Goal: Task Accomplishment & Management: Manage account settings

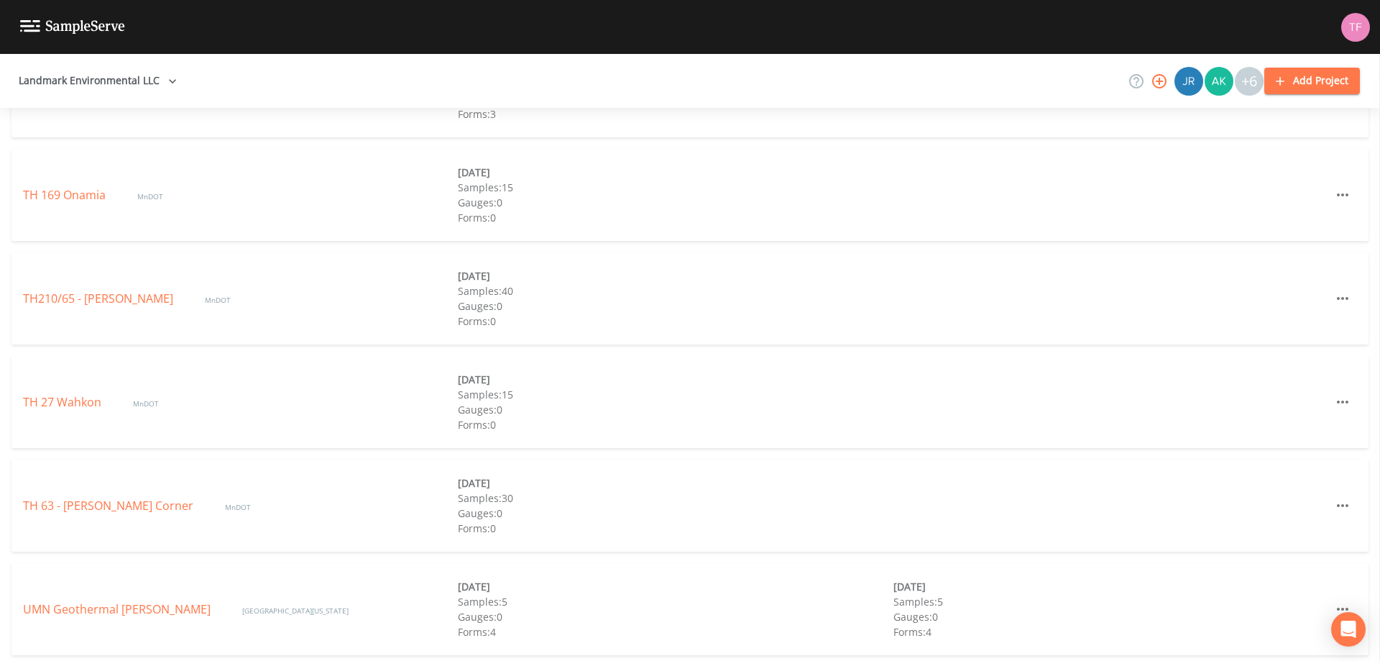
scroll to position [756, 0]
click at [83, 605] on link "UMN Geothermal [PERSON_NAME]" at bounding box center [118, 603] width 190 height 16
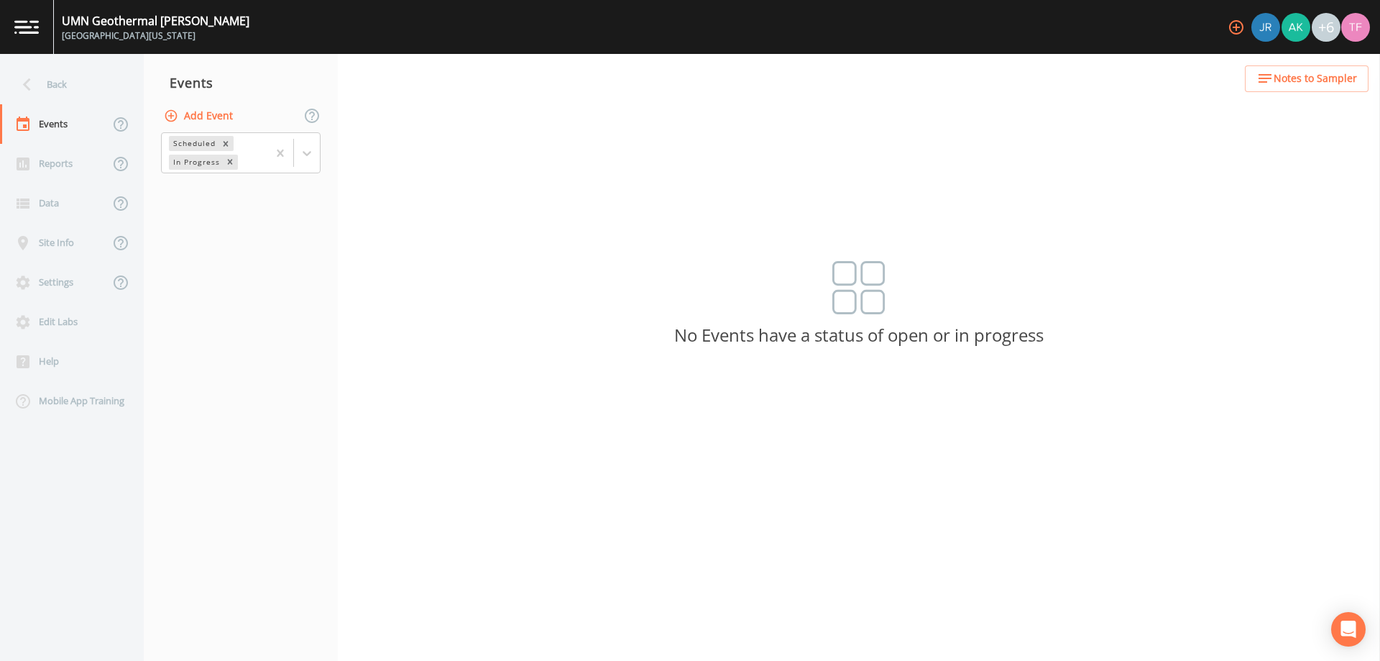
click at [203, 116] on button "Add Event" at bounding box center [200, 116] width 78 height 27
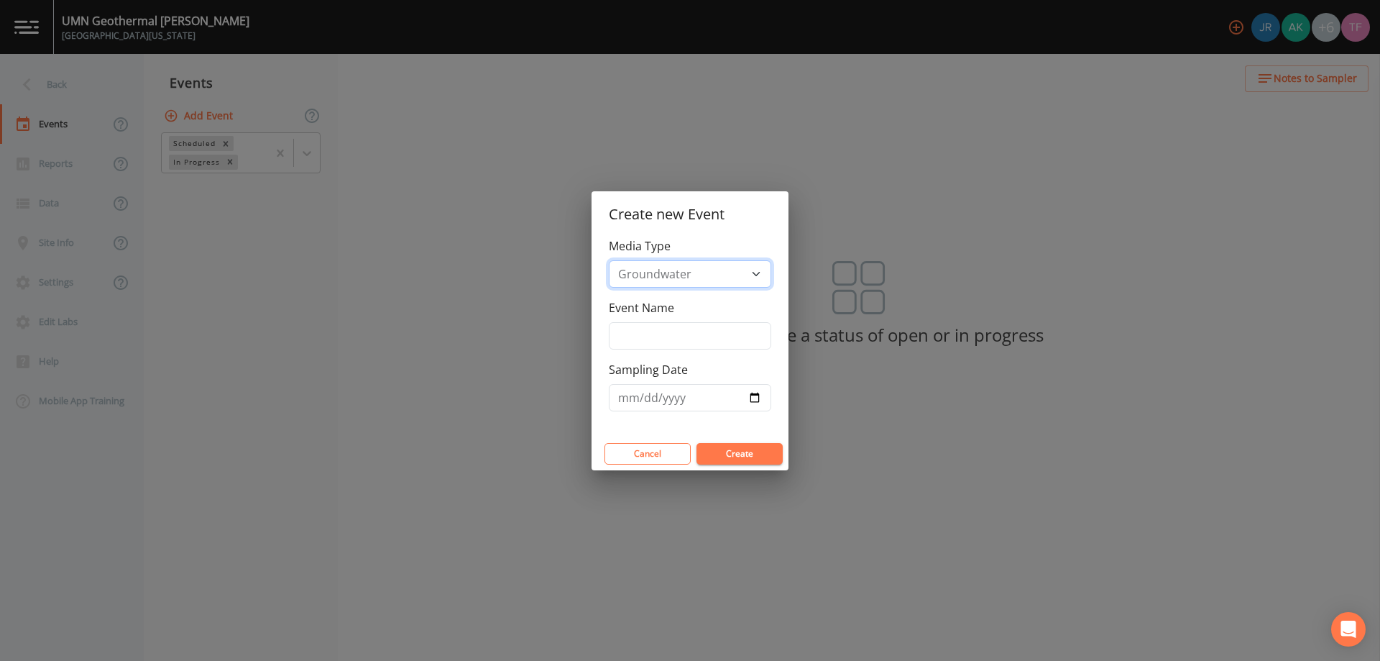
click at [725, 273] on select "Groundwater" at bounding box center [690, 273] width 162 height 27
click at [609, 260] on select "Groundwater" at bounding box center [690, 273] width 162 height 27
click at [663, 344] on input "Event Name" at bounding box center [690, 335] width 162 height 27
type input "Q2 2025"
click at [671, 394] on input "Sampling Date" at bounding box center [690, 397] width 162 height 27
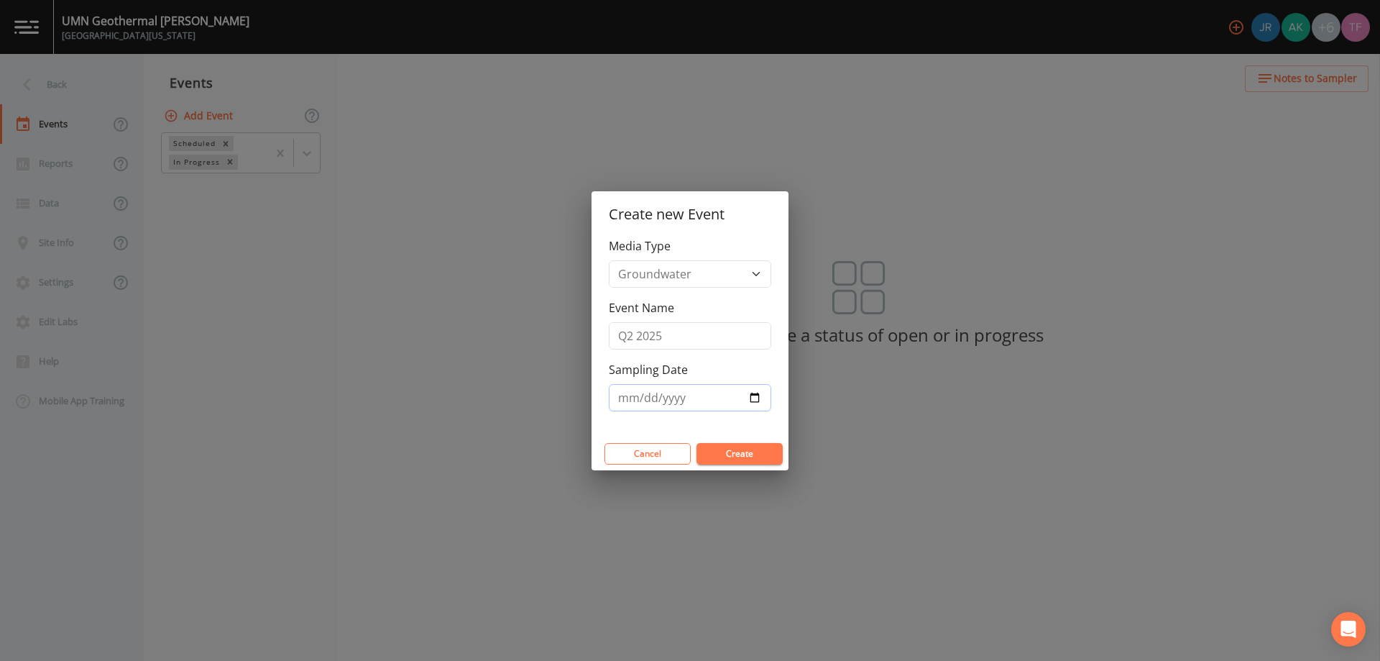
click at [750, 390] on input "Sampling Date" at bounding box center [690, 397] width 162 height 27
type input "[DATE]"
click at [754, 457] on button "Create" at bounding box center [740, 454] width 86 height 22
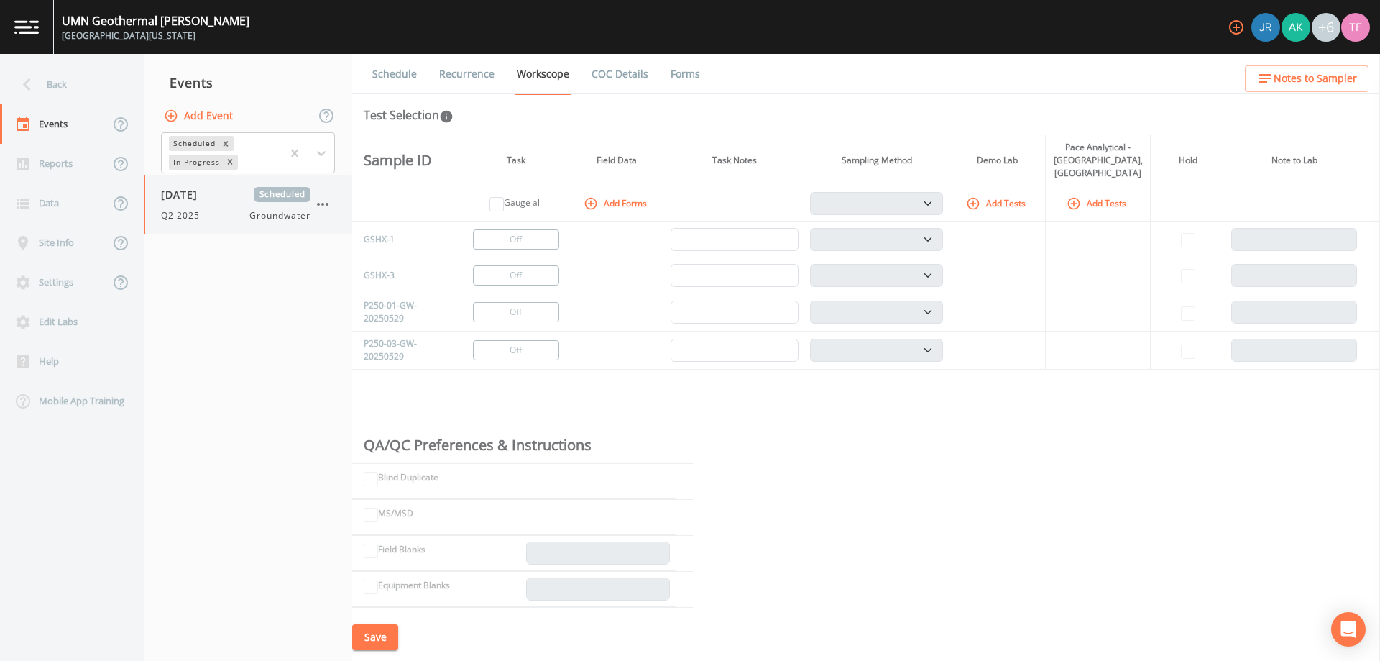
click at [231, 211] on div "Q2 2025 Groundwater" at bounding box center [236, 215] width 150 height 13
click at [322, 152] on icon at bounding box center [321, 153] width 14 height 14
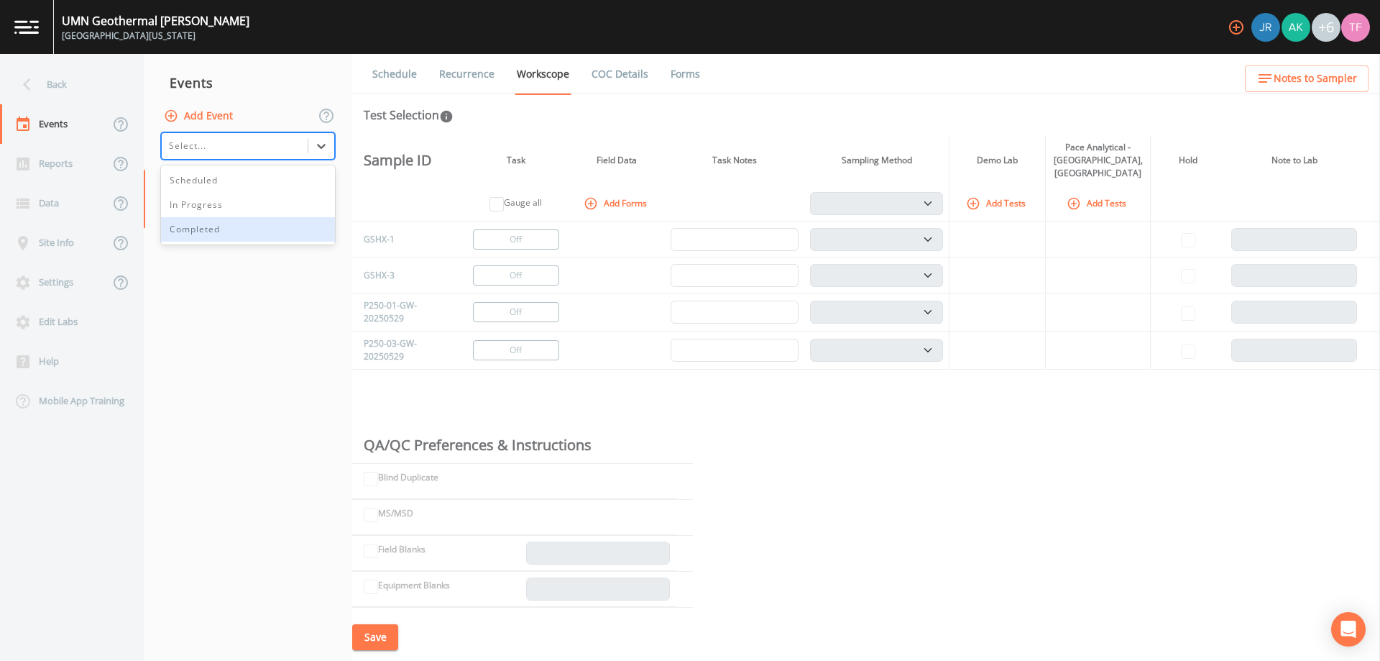
click at [226, 222] on div "Completed" at bounding box center [248, 229] width 174 height 24
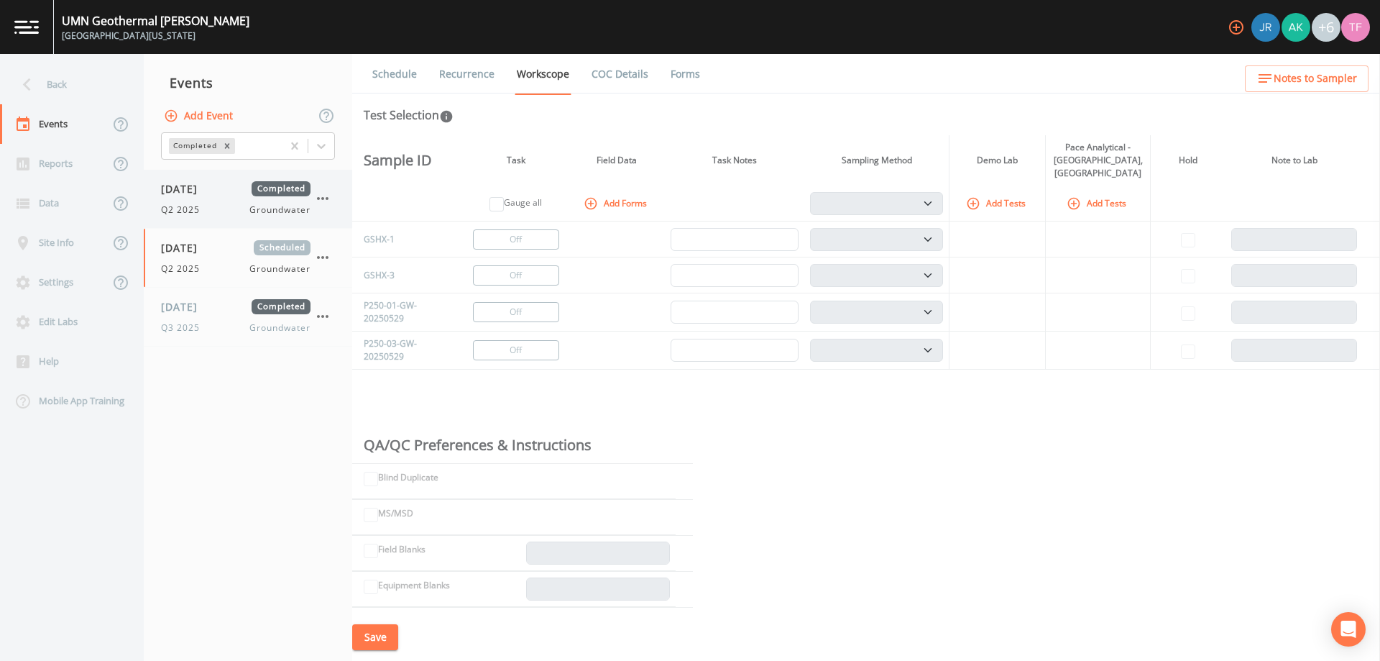
click at [207, 206] on span "Q2 2025" at bounding box center [184, 209] width 47 height 13
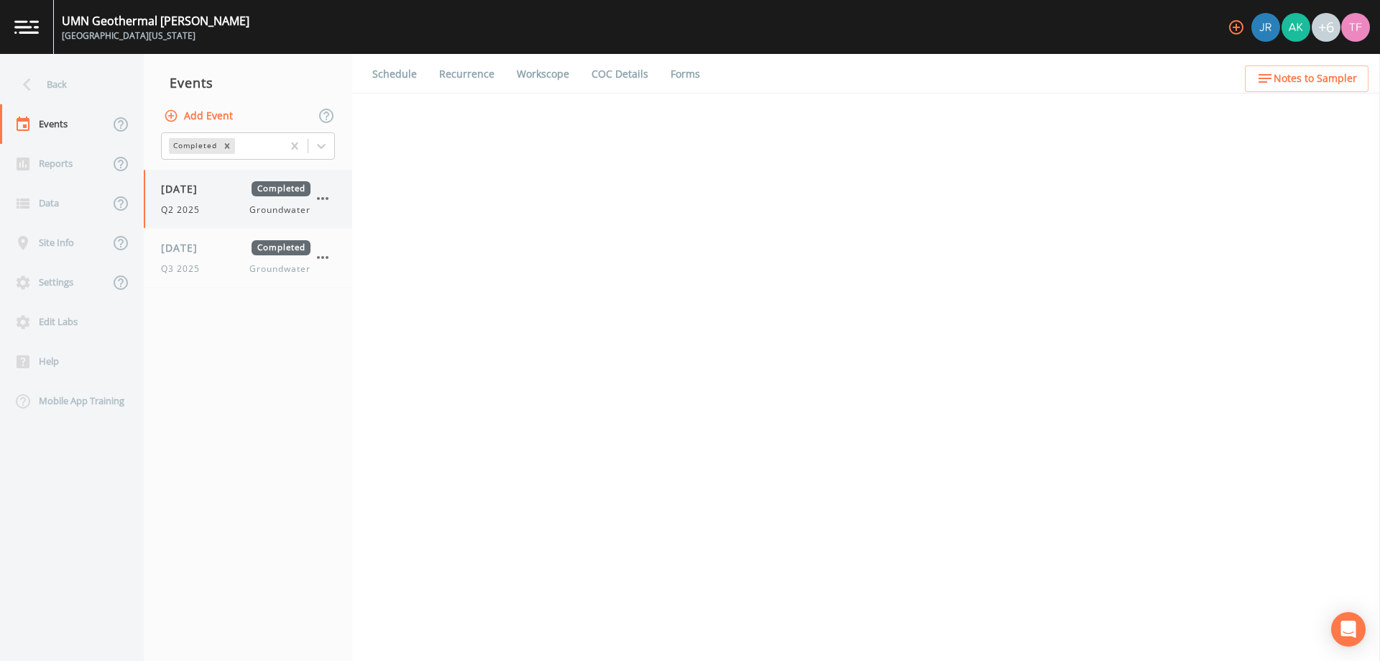
select select "4f082be6-97a7-4f70-a81f-c26a4e896ad7"
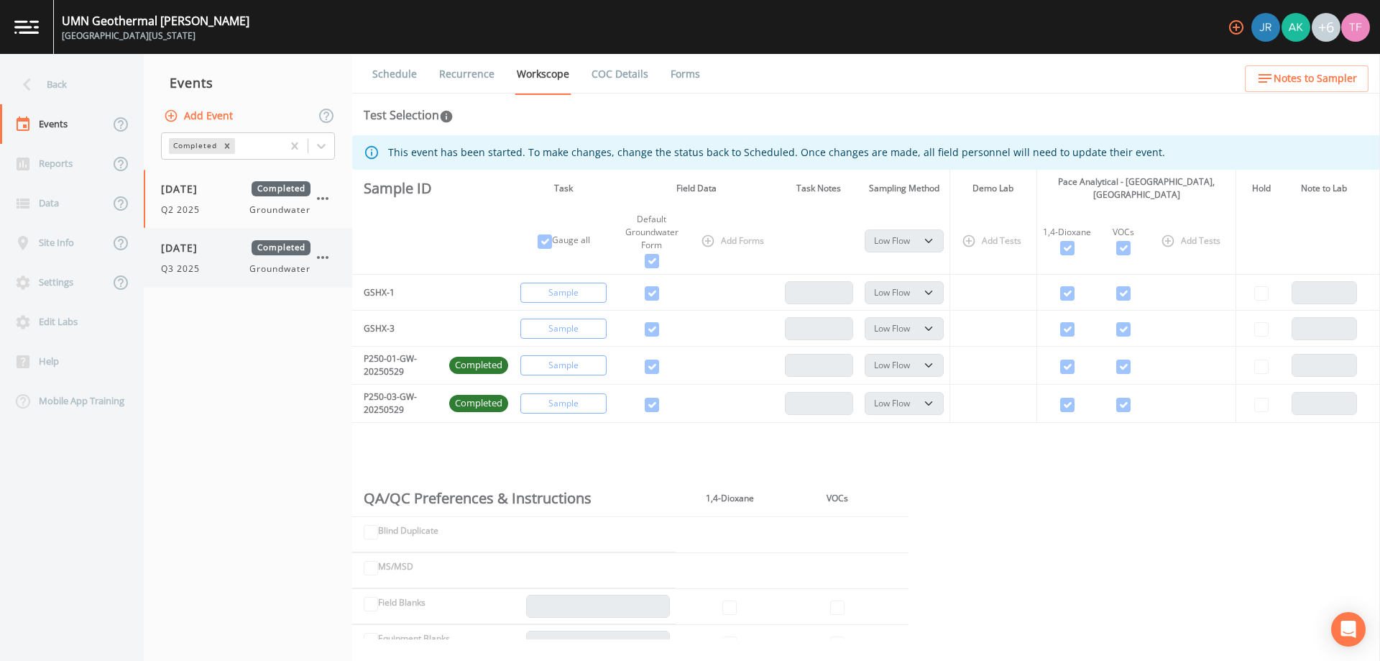
click at [211, 256] on div "[DATE] Completed Q3 2025 Groundwater" at bounding box center [236, 257] width 150 height 35
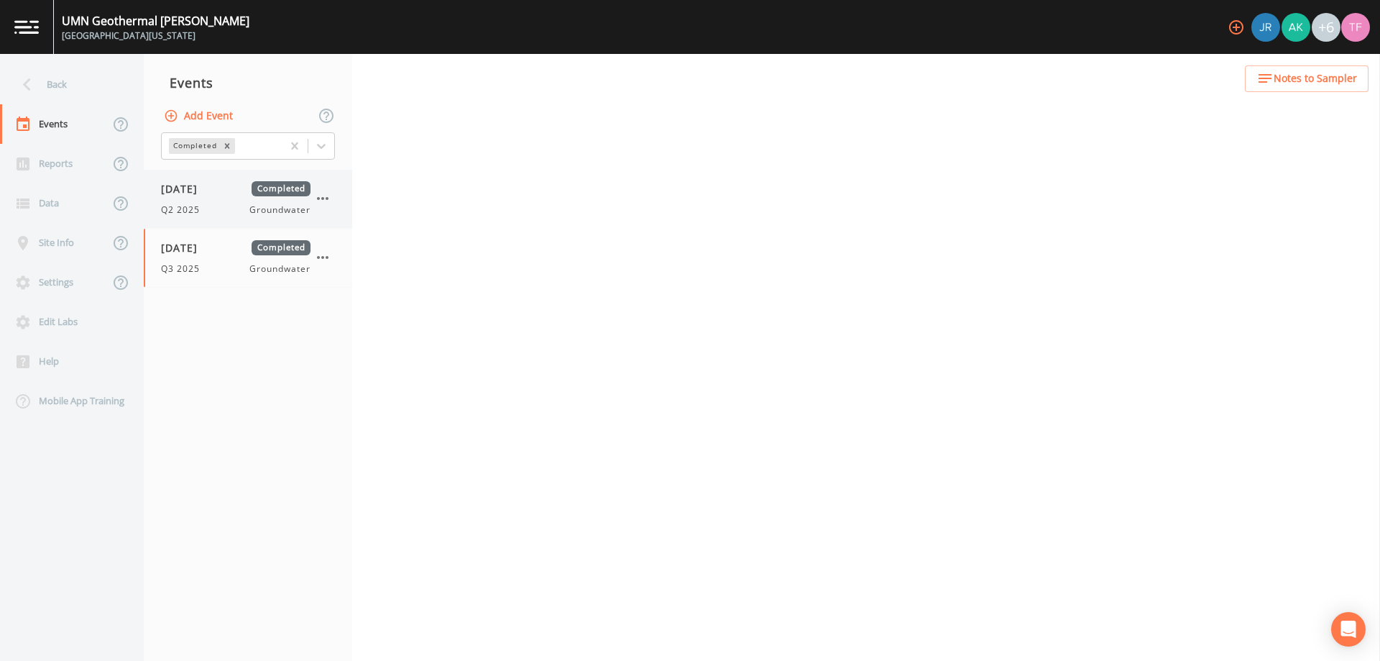
select select "4f082be6-97a7-4f70-a81f-c26a4e896ad7"
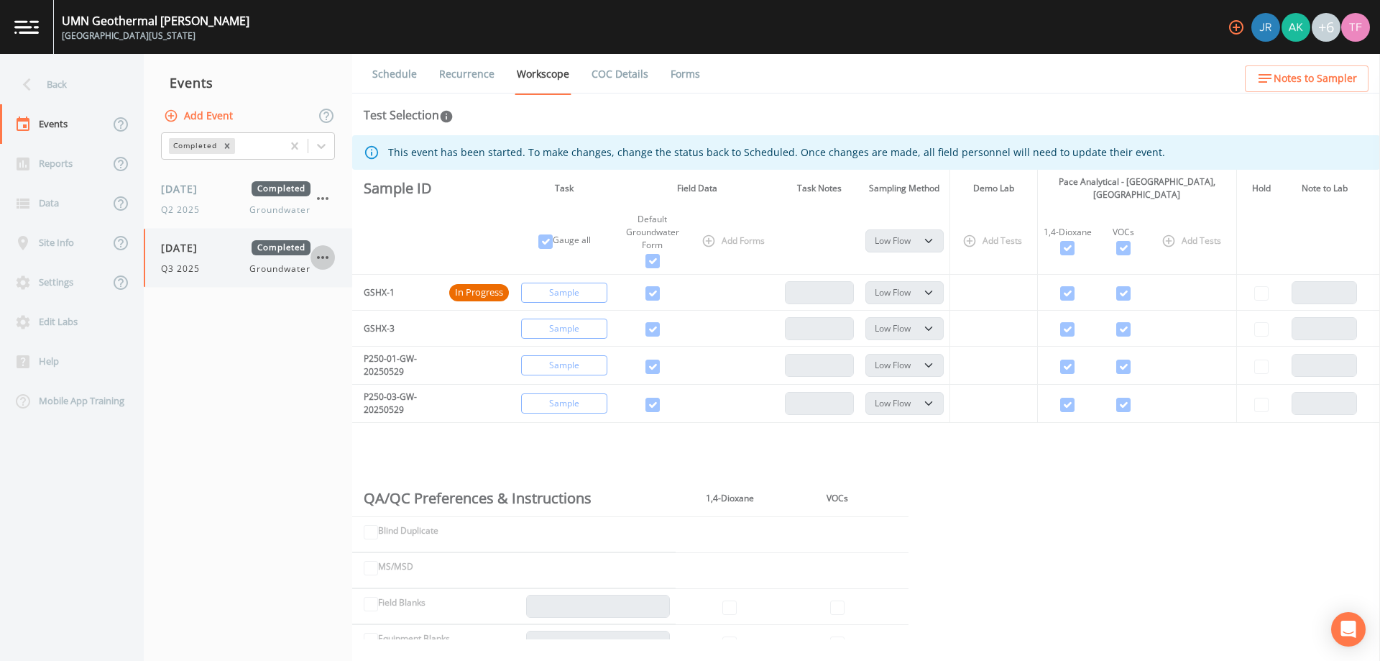
click at [329, 259] on icon "button" at bounding box center [322, 257] width 17 height 17
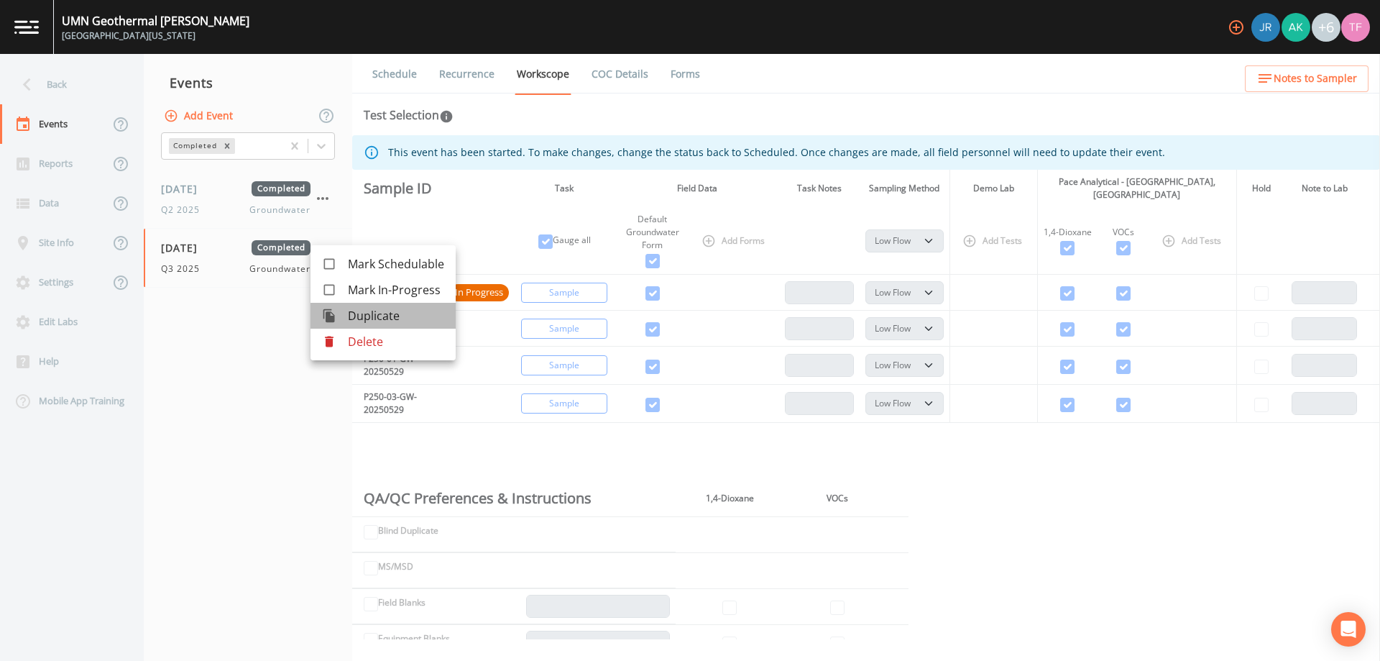
click at [377, 308] on span "Duplicate" at bounding box center [396, 315] width 96 height 17
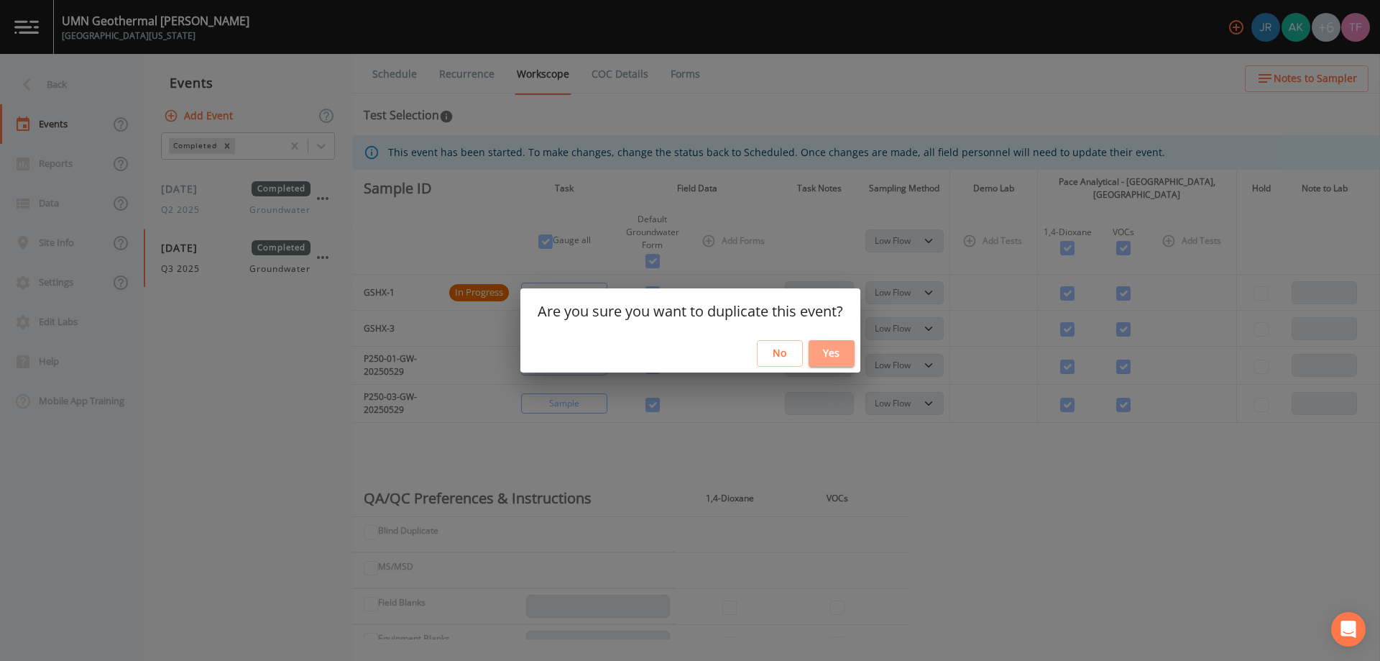
click at [823, 348] on button "Yes" at bounding box center [832, 353] width 46 height 27
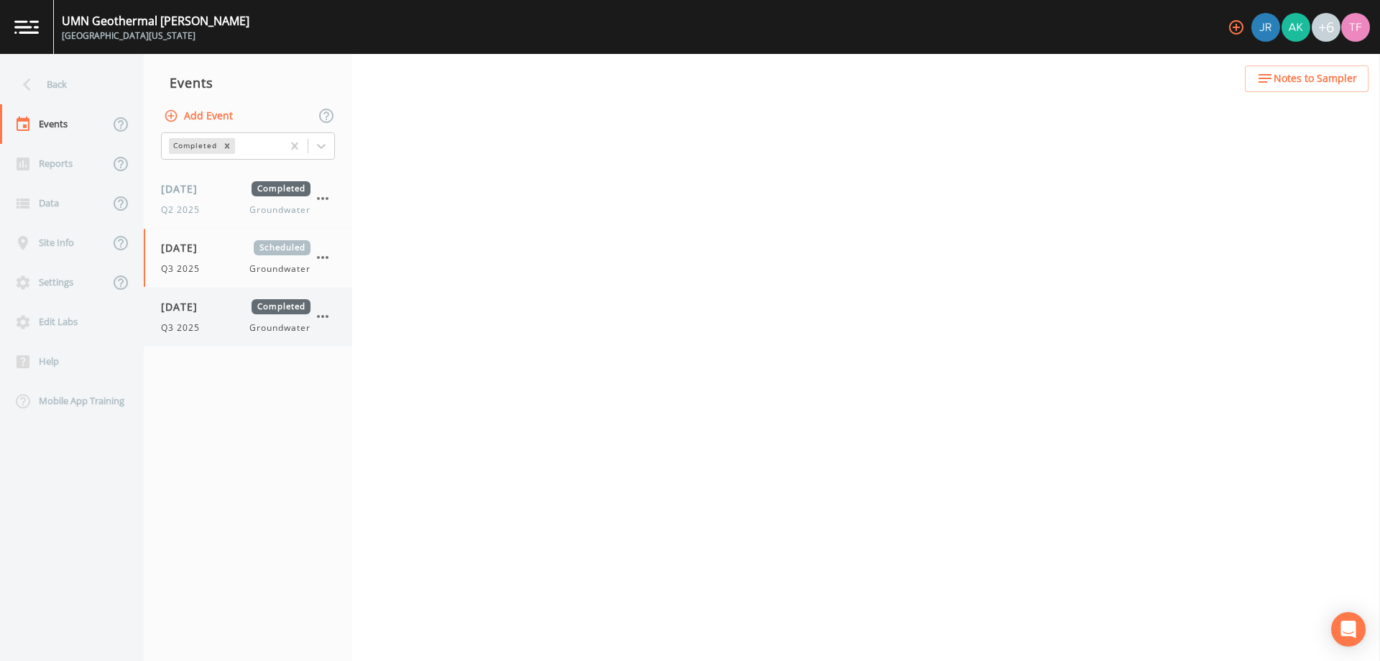
select select "4f082be6-97a7-4f70-a81f-c26a4e896ad7"
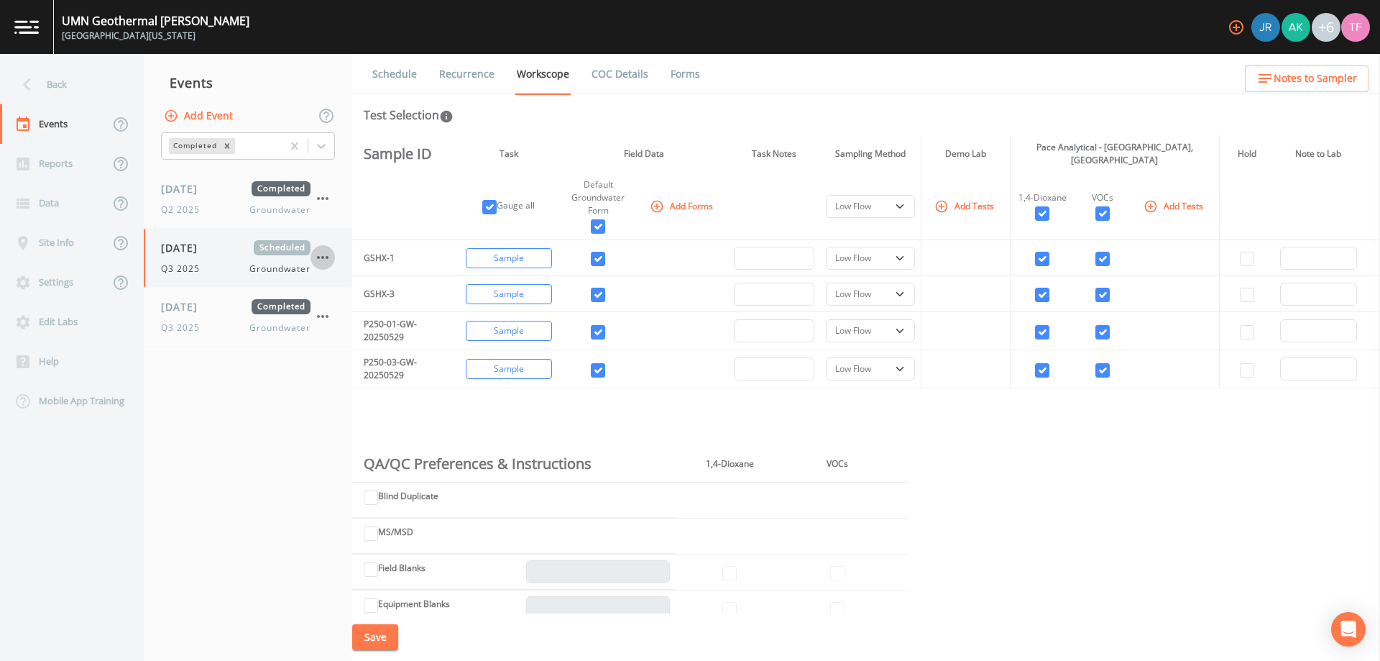
click at [329, 259] on icon "button" at bounding box center [322, 257] width 17 height 17
click at [383, 341] on p "Delete" at bounding box center [394, 341] width 93 height 17
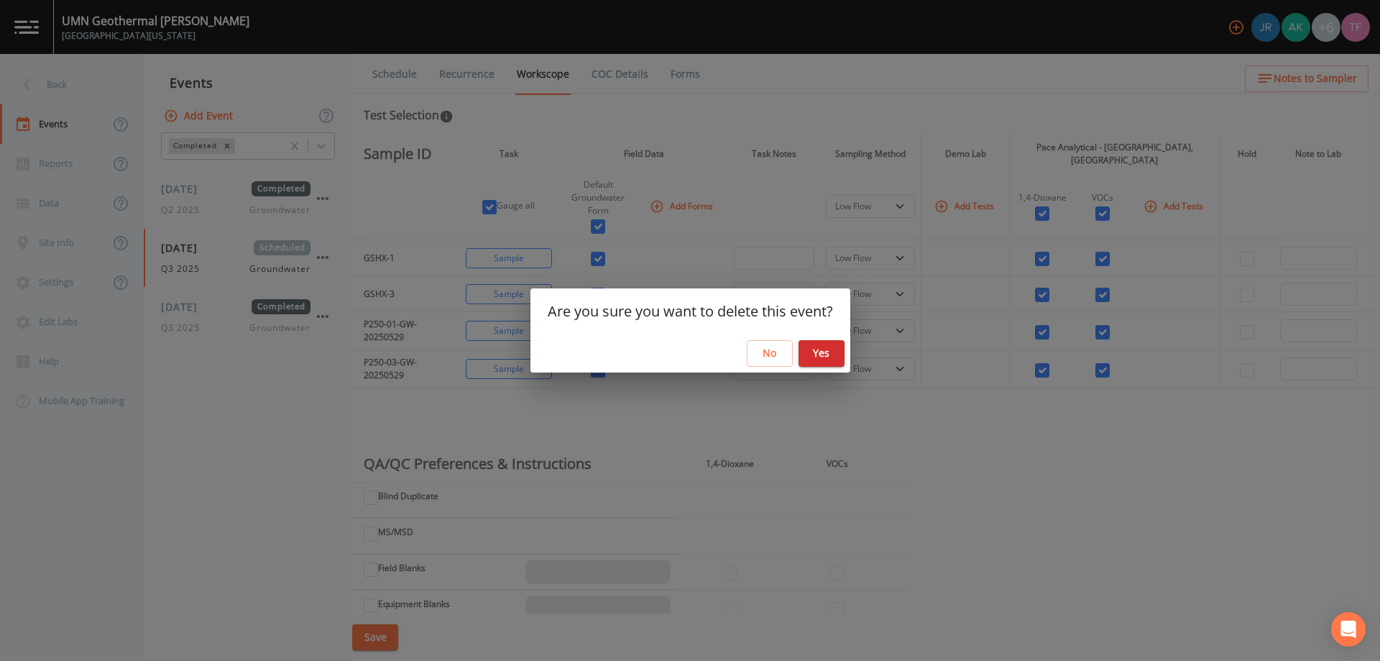
click at [831, 353] on button "Yes" at bounding box center [822, 353] width 46 height 27
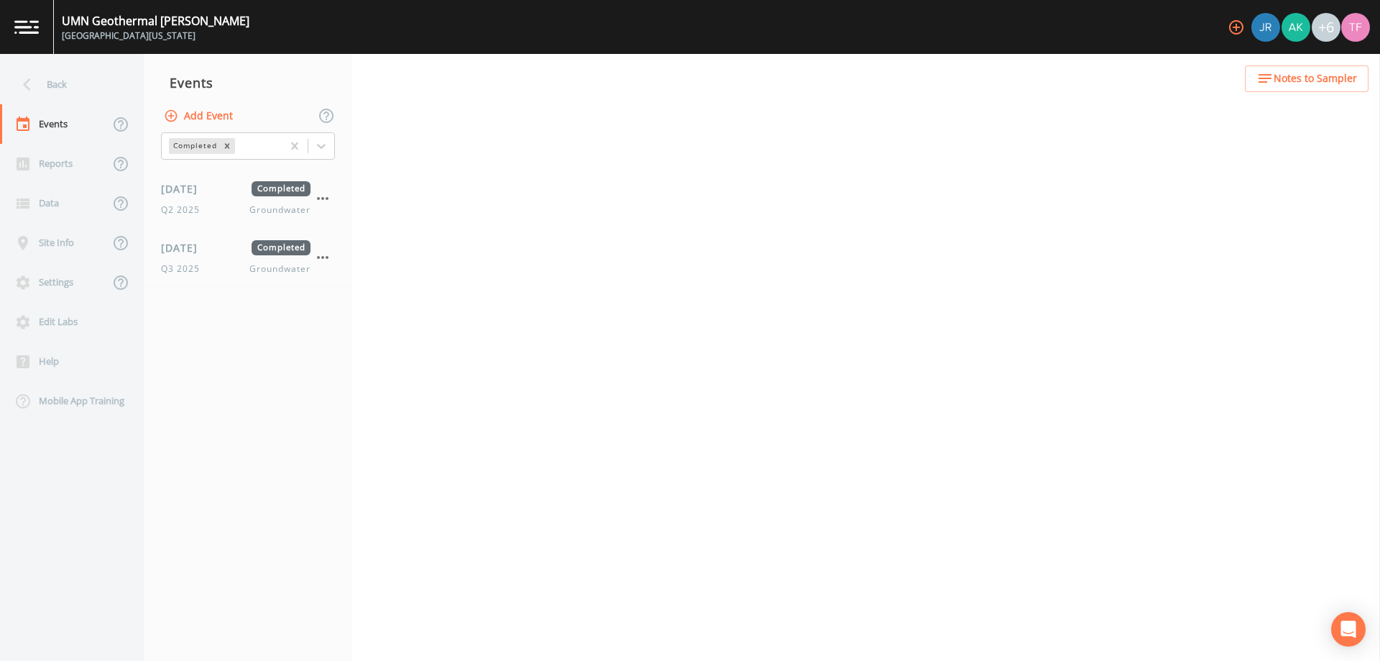
select select "4f082be6-97a7-4f70-a81f-c26a4e896ad7"
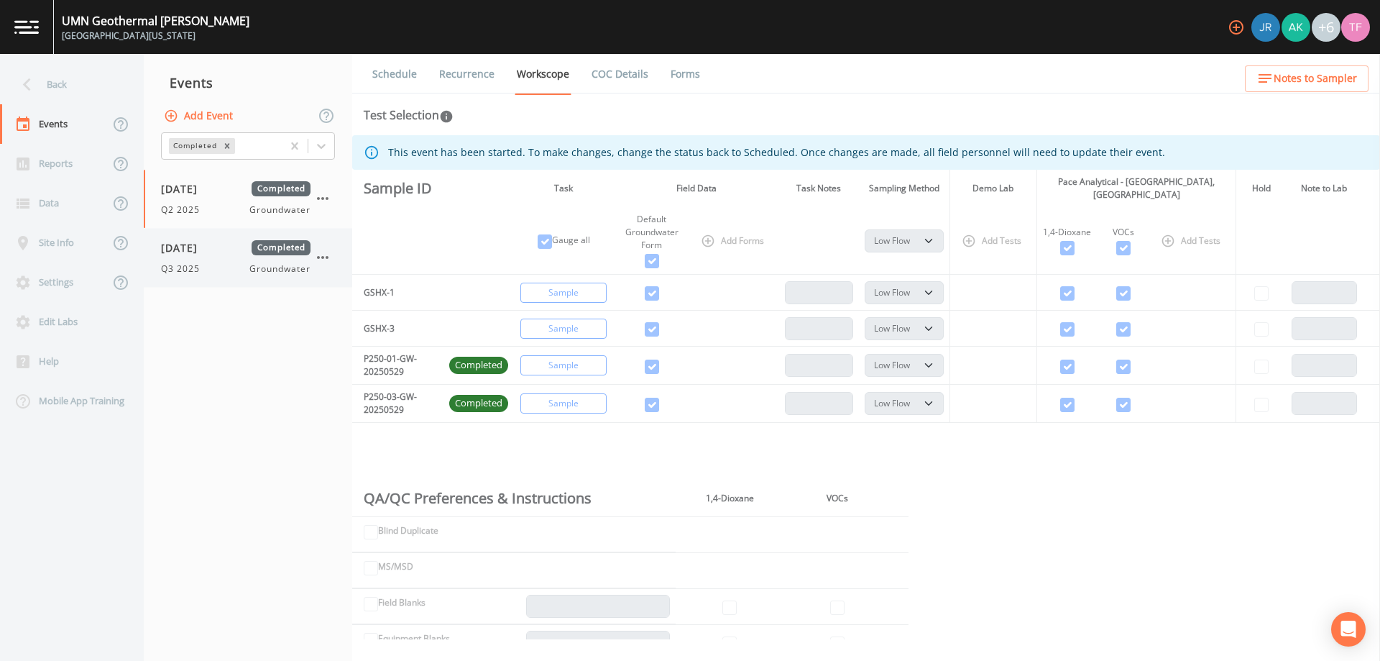
click at [208, 251] on span "[DATE]" at bounding box center [184, 247] width 47 height 15
select select "4f082be6-97a7-4f70-a81f-c26a4e896ad7"
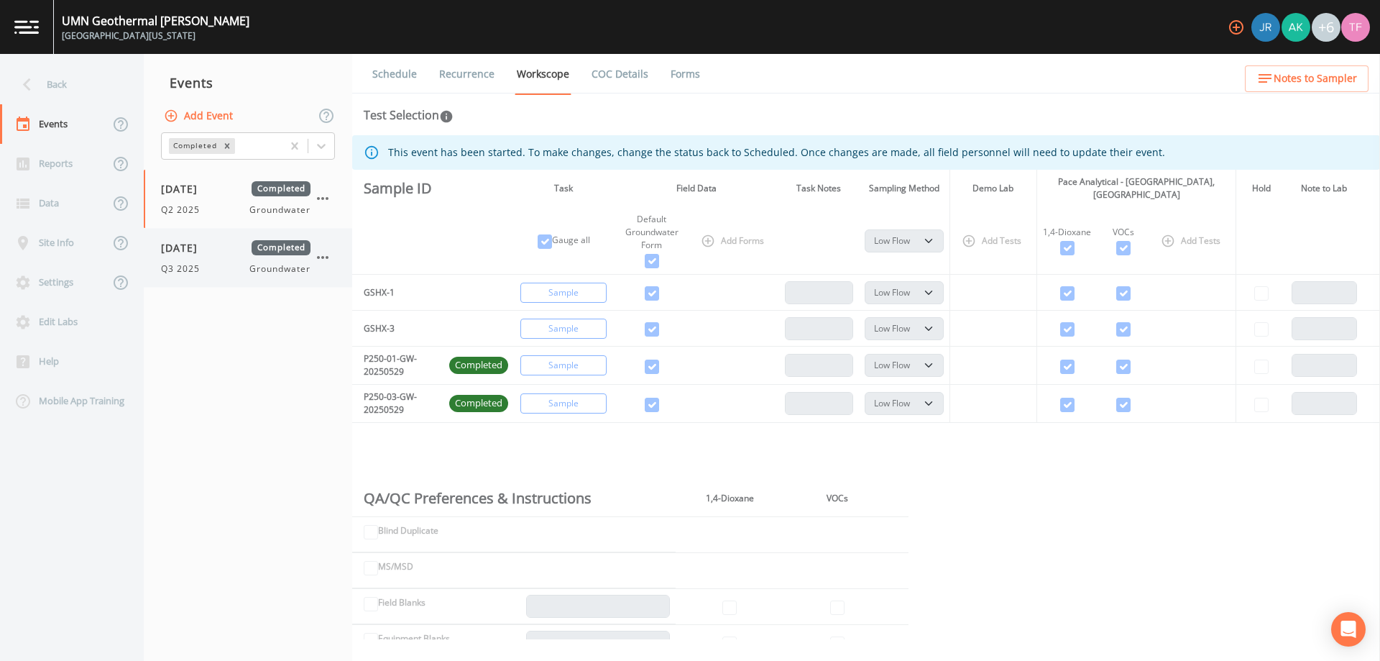
select select "4f082be6-97a7-4f70-a81f-c26a4e896ad7"
drag, startPoint x: 306, startPoint y: 246, endPoint x: 318, endPoint y: 239, distance: 13.6
click at [318, 239] on div "[DATE] Completed Q3 2025 Groundwater" at bounding box center [248, 258] width 208 height 58
select select "4f082be6-97a7-4f70-a81f-c26a4e896ad7"
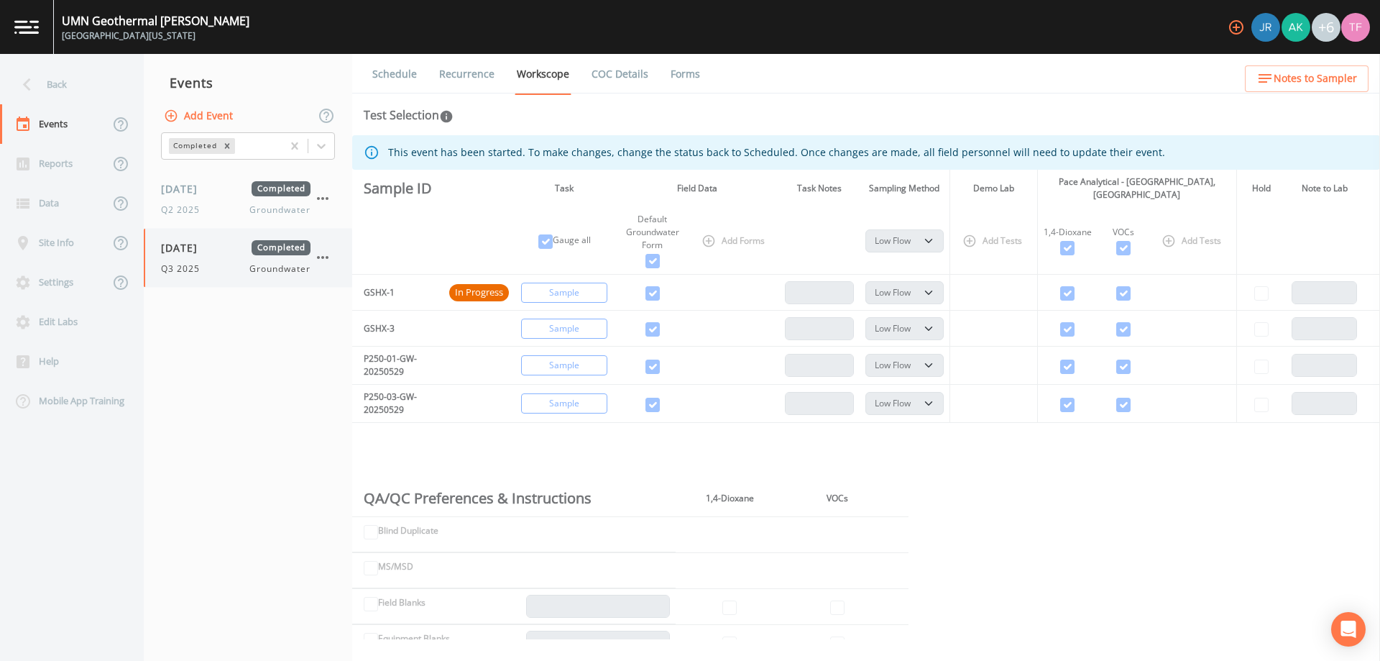
select select "4f082be6-97a7-4f70-a81f-c26a4e896ad7"
click at [323, 252] on icon "button" at bounding box center [322, 257] width 17 height 17
click at [359, 265] on span "Mark Schedulable" at bounding box center [396, 263] width 96 height 17
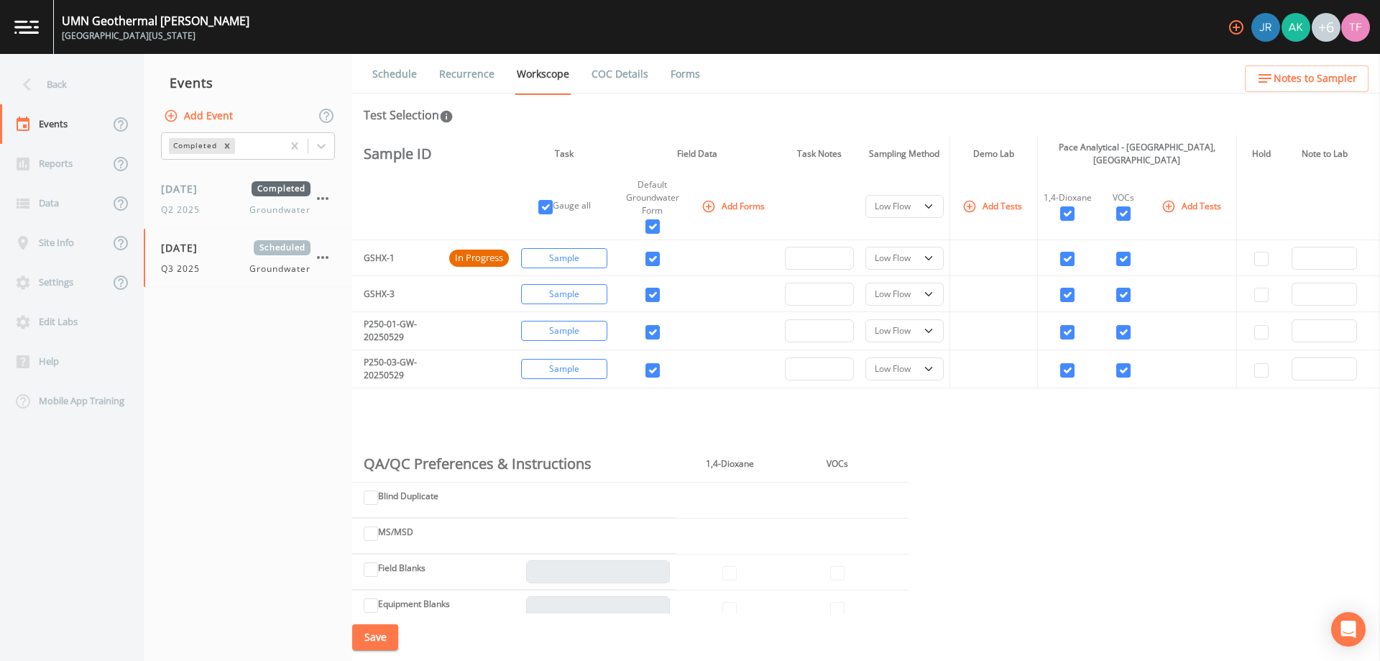
click at [415, 78] on link "Schedule" at bounding box center [394, 74] width 49 height 40
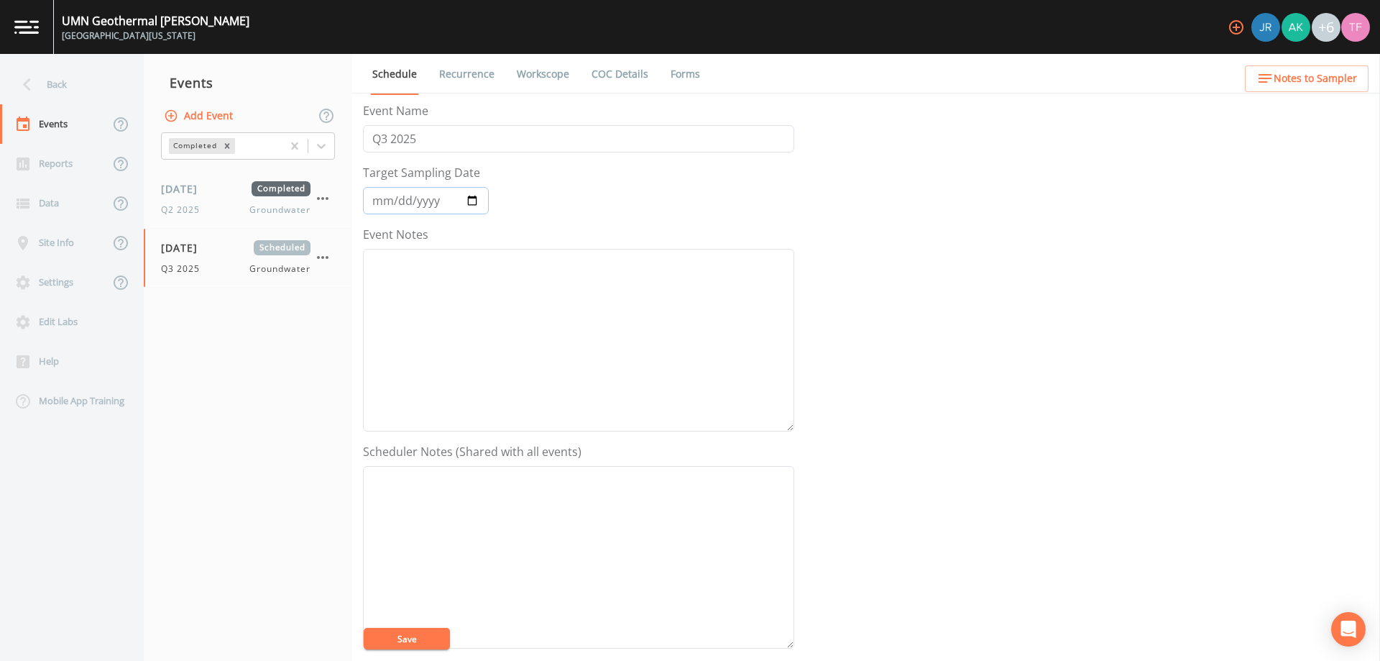
click at [414, 198] on input "[DATE]" at bounding box center [426, 200] width 126 height 27
click at [468, 201] on input "[DATE]" at bounding box center [426, 200] width 126 height 27
type input "[DATE]"
click at [410, 639] on button "Save" at bounding box center [407, 639] width 86 height 22
click at [204, 245] on span "[DATE]" at bounding box center [184, 247] width 47 height 15
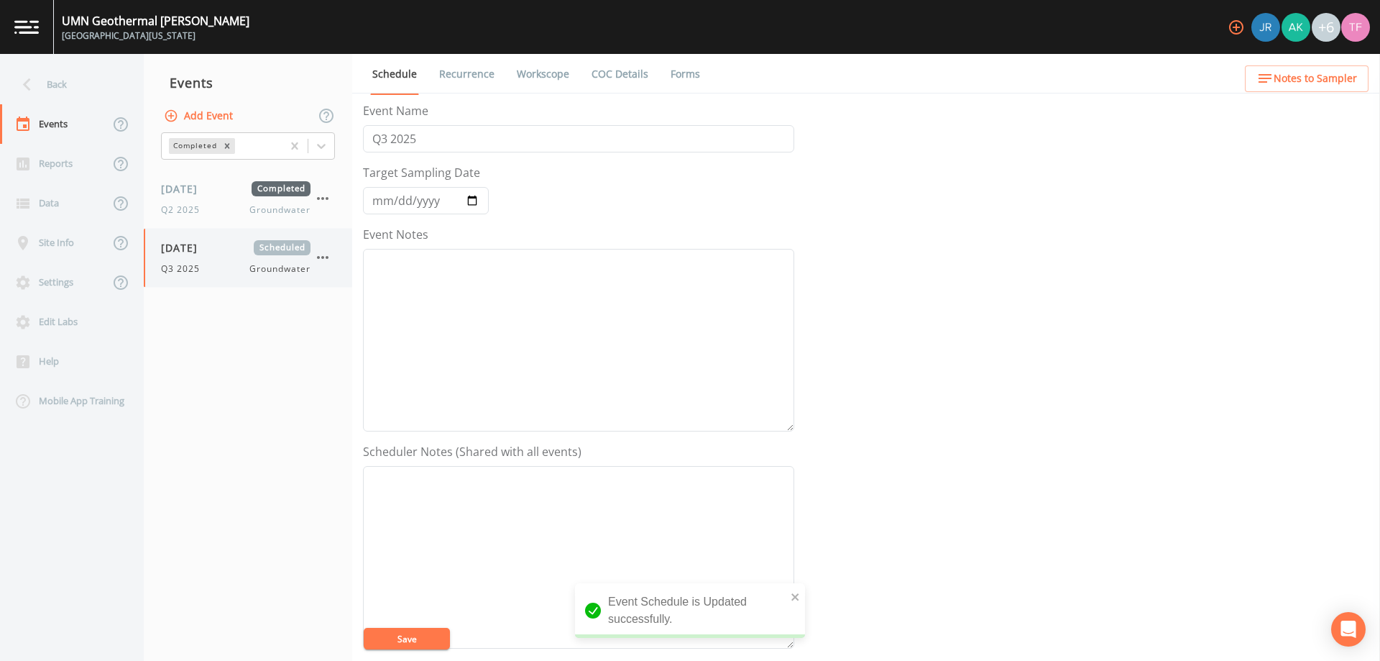
select select "4f082be6-97a7-4f70-a81f-c26a4e896ad7"
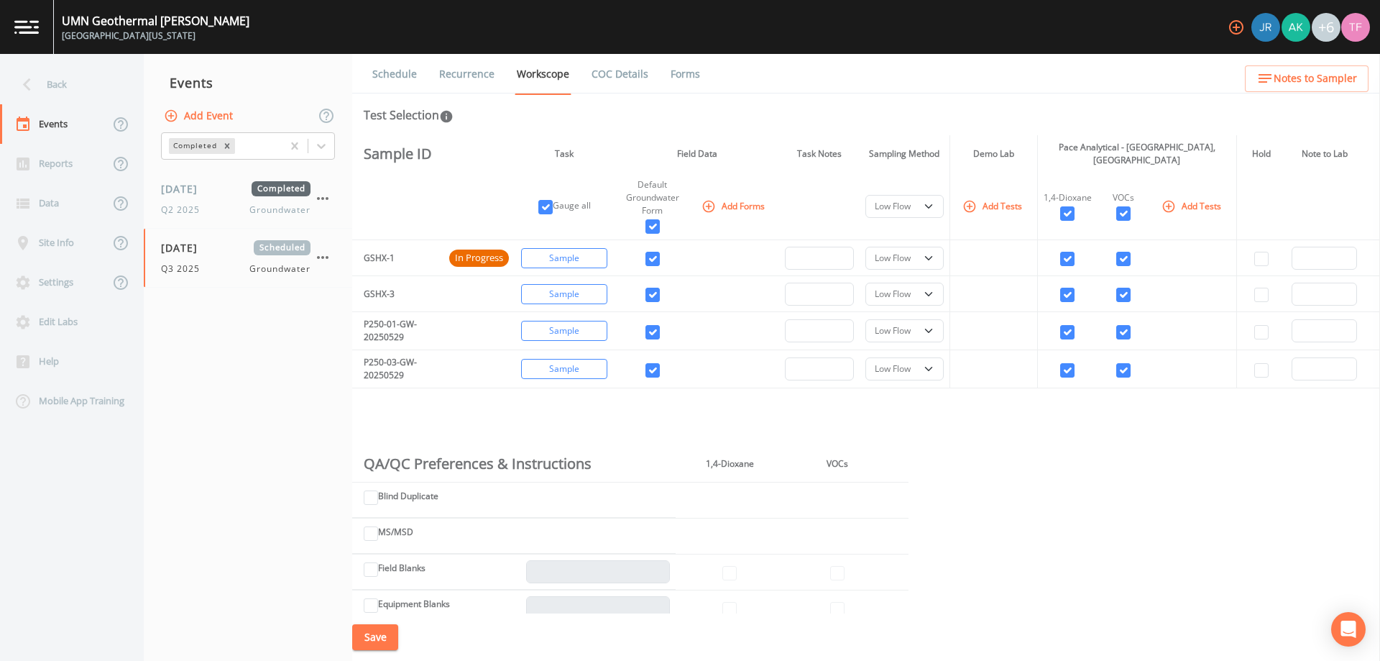
click at [364, 630] on button "Save" at bounding box center [375, 637] width 46 height 27
click at [472, 72] on link "Recurrence" at bounding box center [467, 74] width 60 height 40
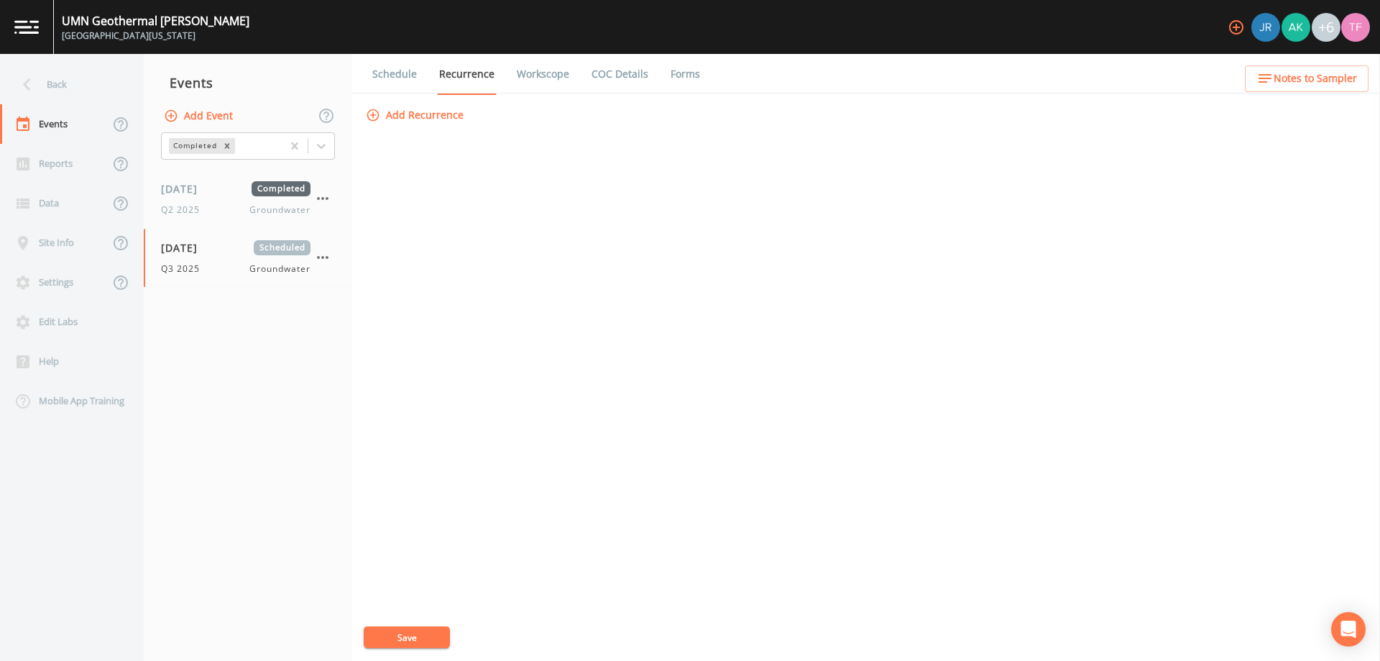
click at [375, 112] on icon "button" at bounding box center [373, 115] width 14 height 14
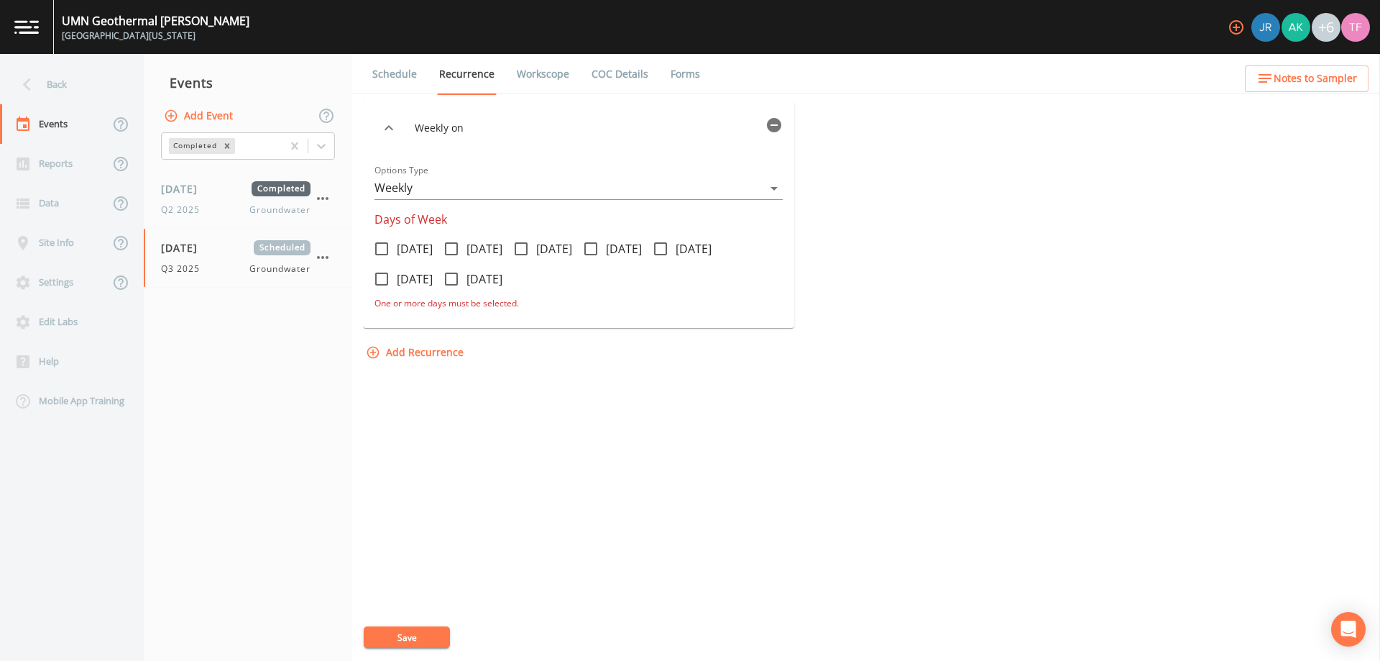
click at [553, 192] on body "UMN Geothermal [PERSON_NAME][GEOGRAPHIC_DATA][US_STATE] +6 Back Events Reports …" at bounding box center [690, 330] width 1380 height 661
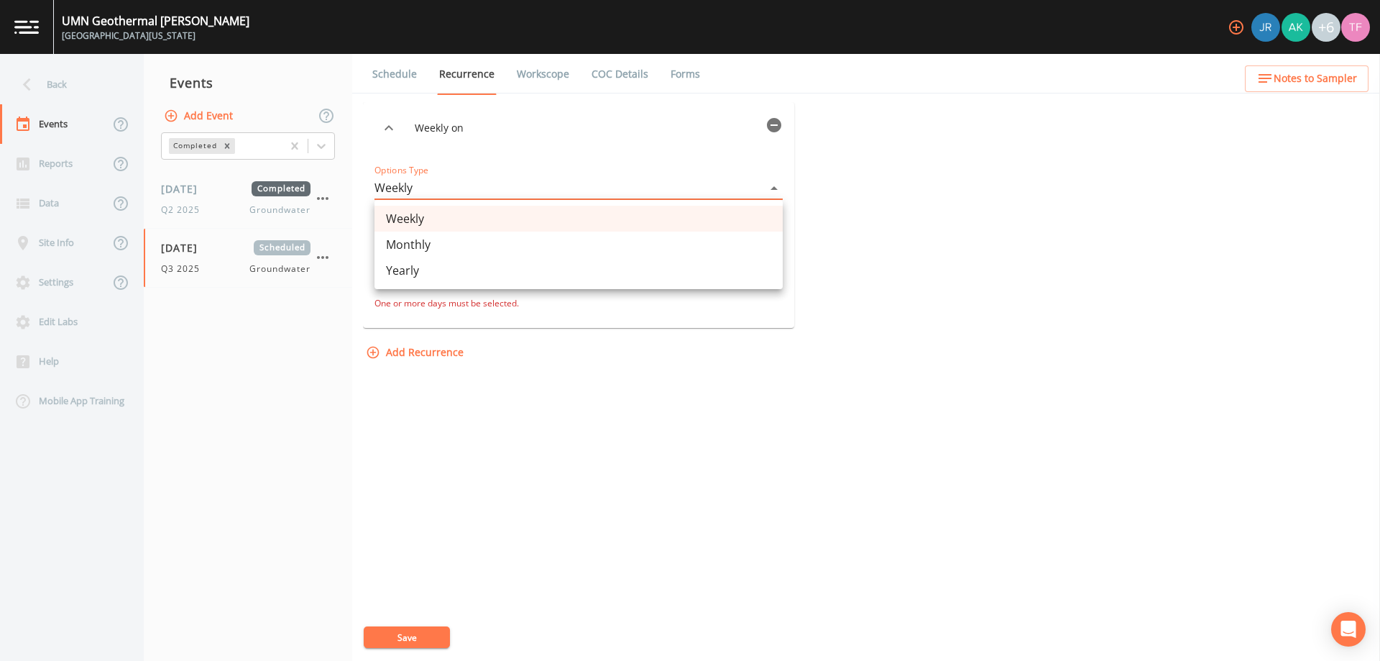
click at [886, 188] on div at bounding box center [690, 330] width 1380 height 661
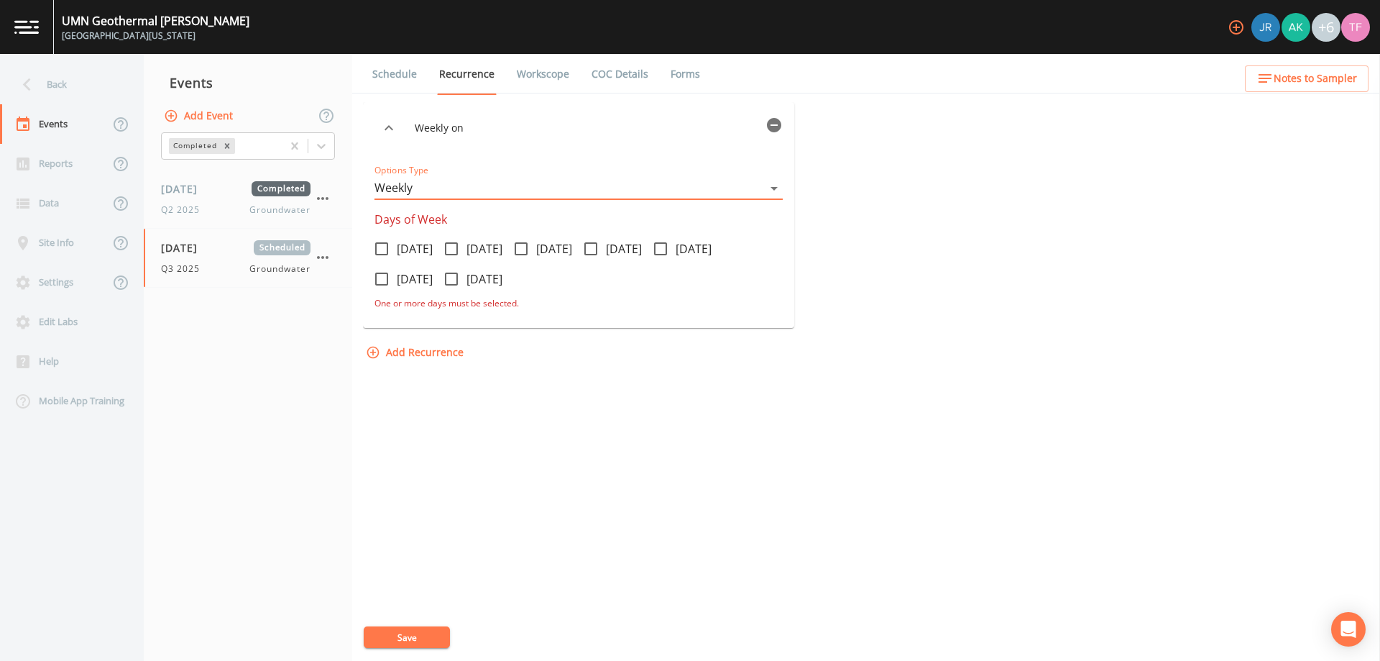
click at [570, 388] on div "Weekly on Options Type Weekly WEEKLY Days of Week [DATE] [DATE] [DATE] [DATE] […" at bounding box center [866, 381] width 1006 height 559
click at [554, 83] on link "Workscope" at bounding box center [543, 74] width 57 height 40
select select "4f082be6-97a7-4f70-a81f-c26a4e896ad7"
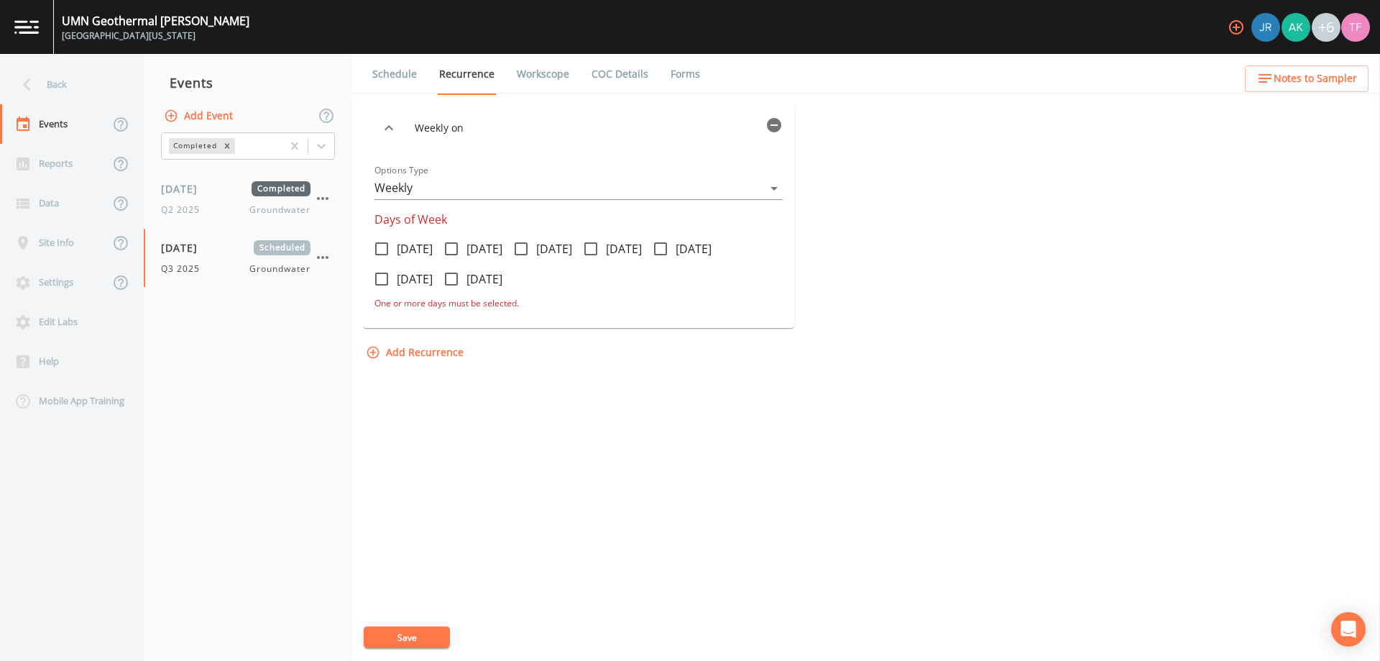
select select "4f082be6-97a7-4f70-a81f-c26a4e896ad7"
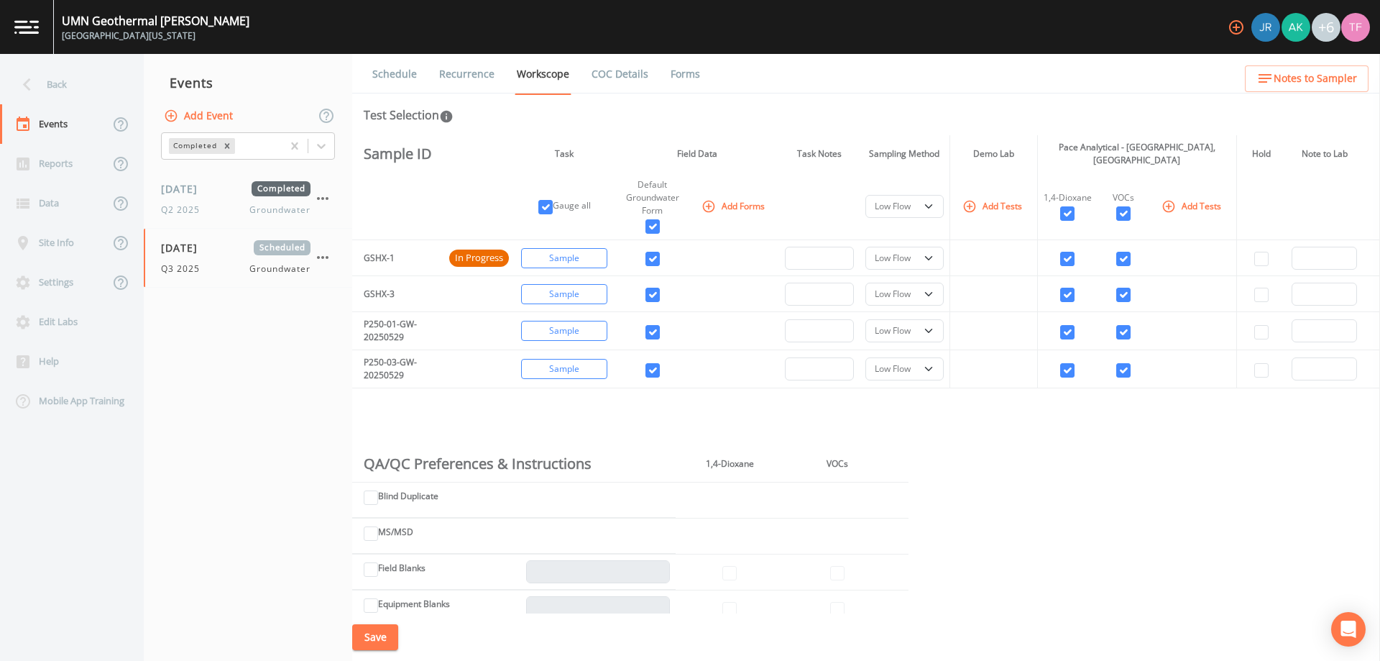
click at [613, 73] on link "COC Details" at bounding box center [619, 74] width 61 height 40
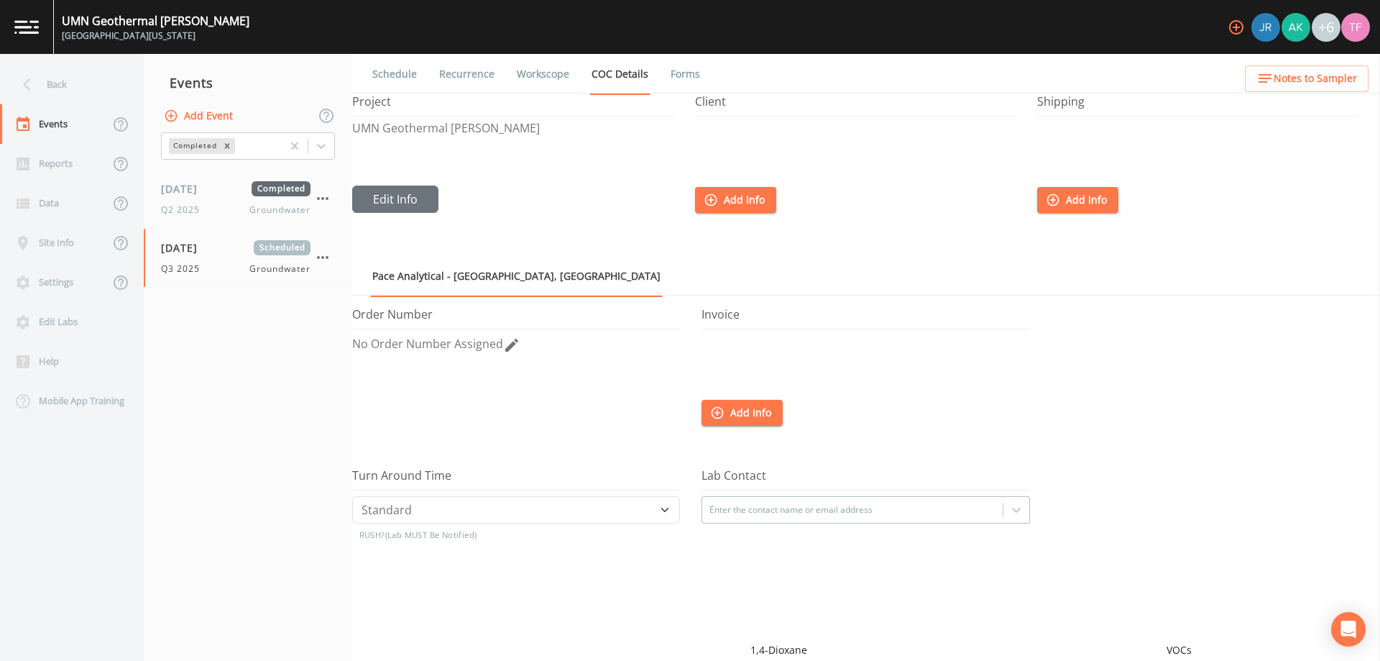
click at [457, 72] on link "Recurrence" at bounding box center [467, 74] width 60 height 40
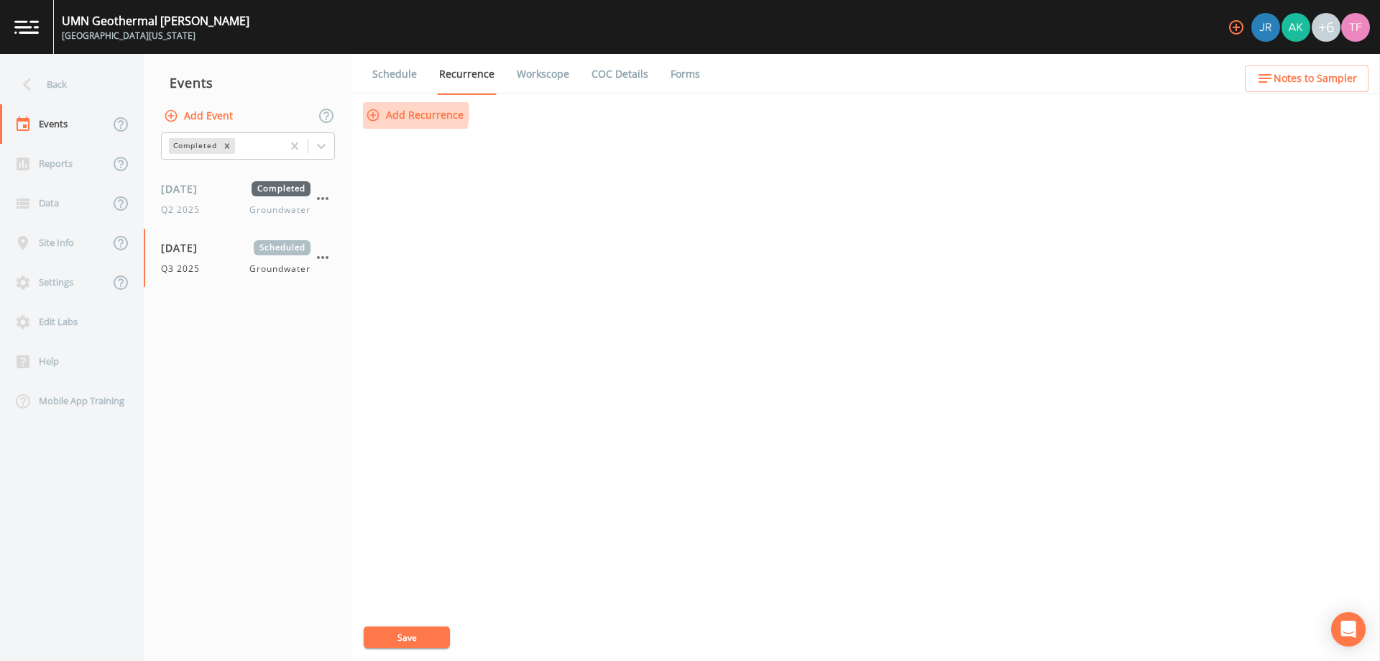
click at [410, 113] on button "Add Recurrence" at bounding box center [416, 115] width 106 height 27
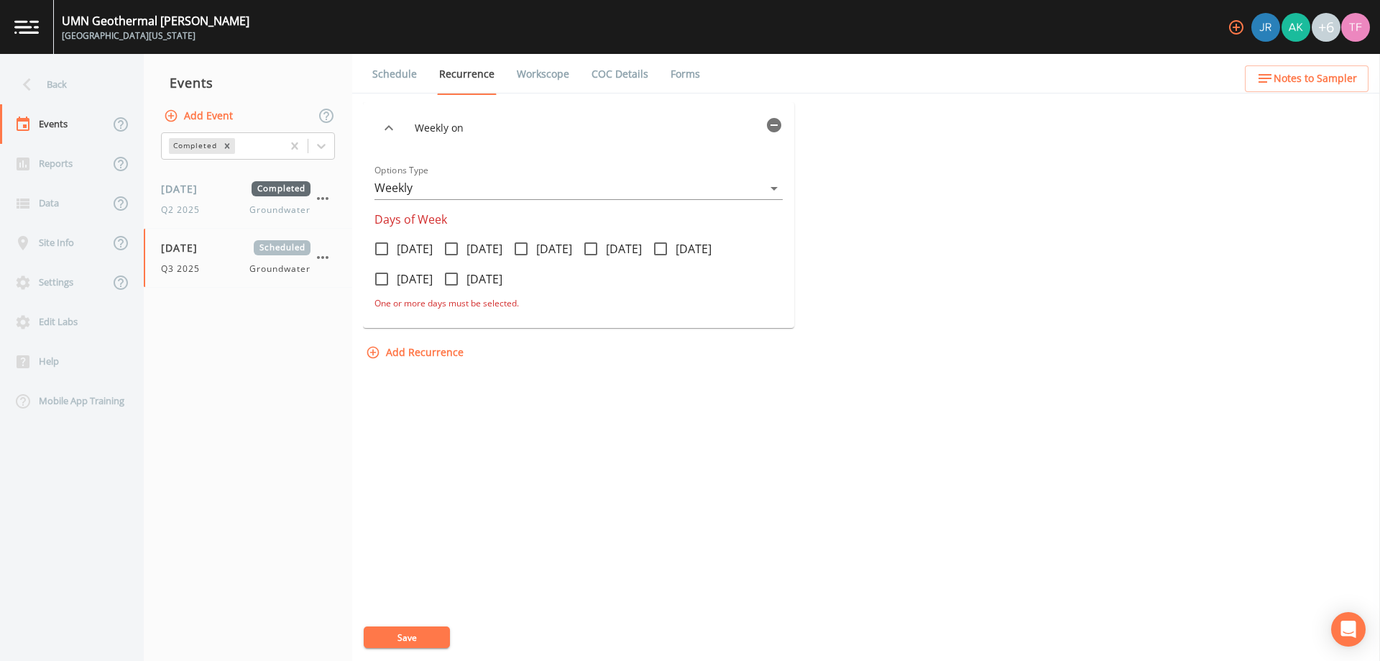
click at [452, 179] on body "UMN Geothermal [PERSON_NAME][GEOGRAPHIC_DATA][US_STATE] +6 Back Events Reports …" at bounding box center [690, 330] width 1380 height 661
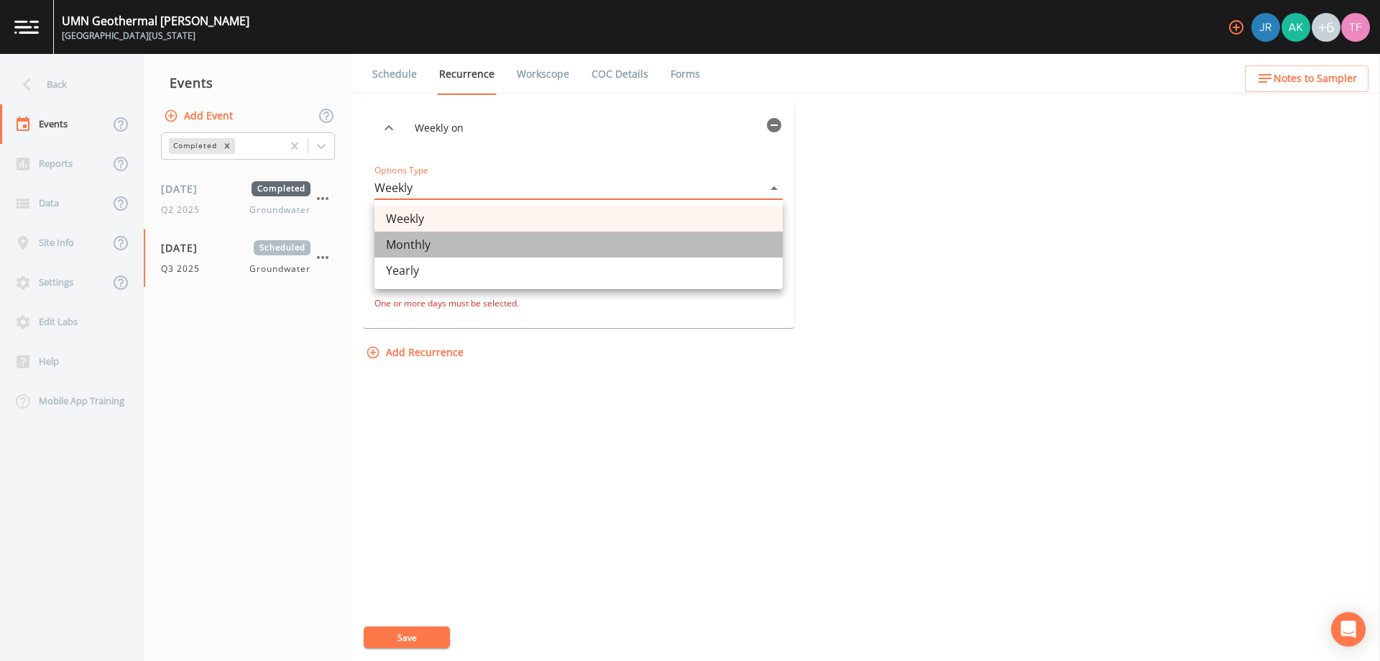
click at [427, 242] on li "Monthly" at bounding box center [578, 244] width 408 height 26
type input "MONTHLY"
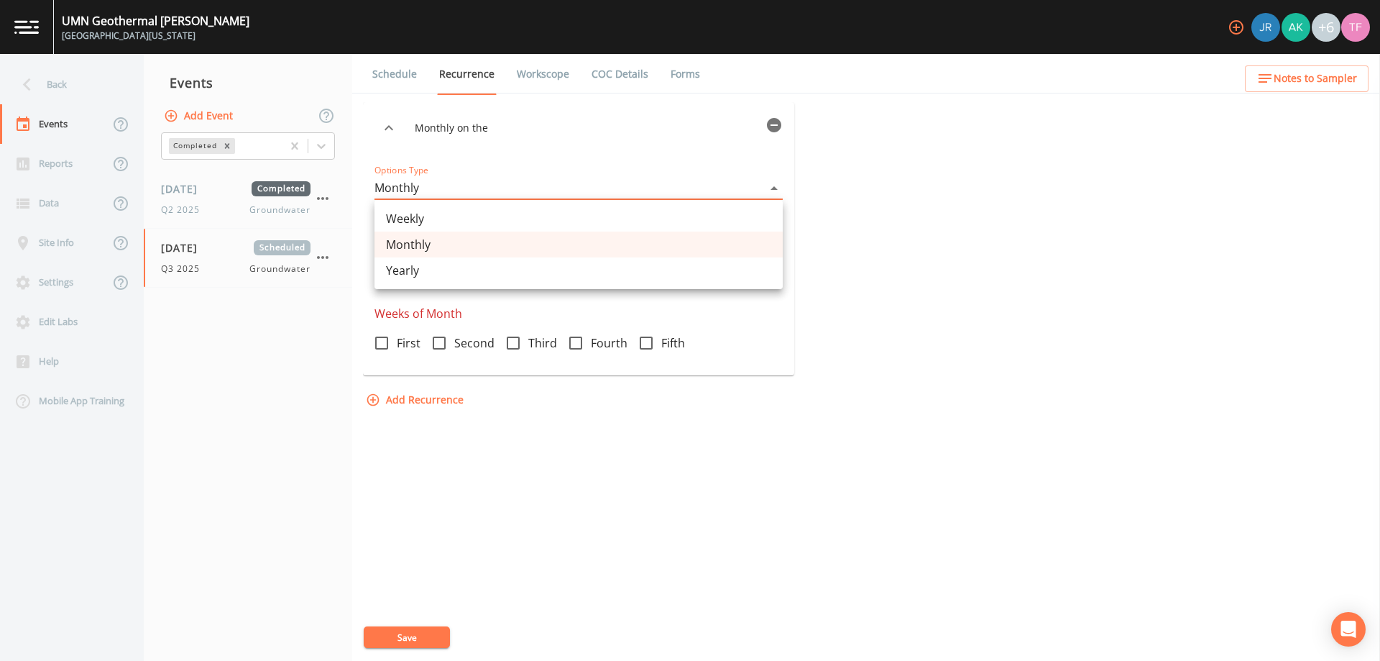
click at [737, 182] on body "UMN Geothermal [PERSON_NAME][GEOGRAPHIC_DATA][US_STATE] +6 Back Events Reports …" at bounding box center [690, 330] width 1380 height 661
click at [1067, 219] on div at bounding box center [690, 330] width 1380 height 661
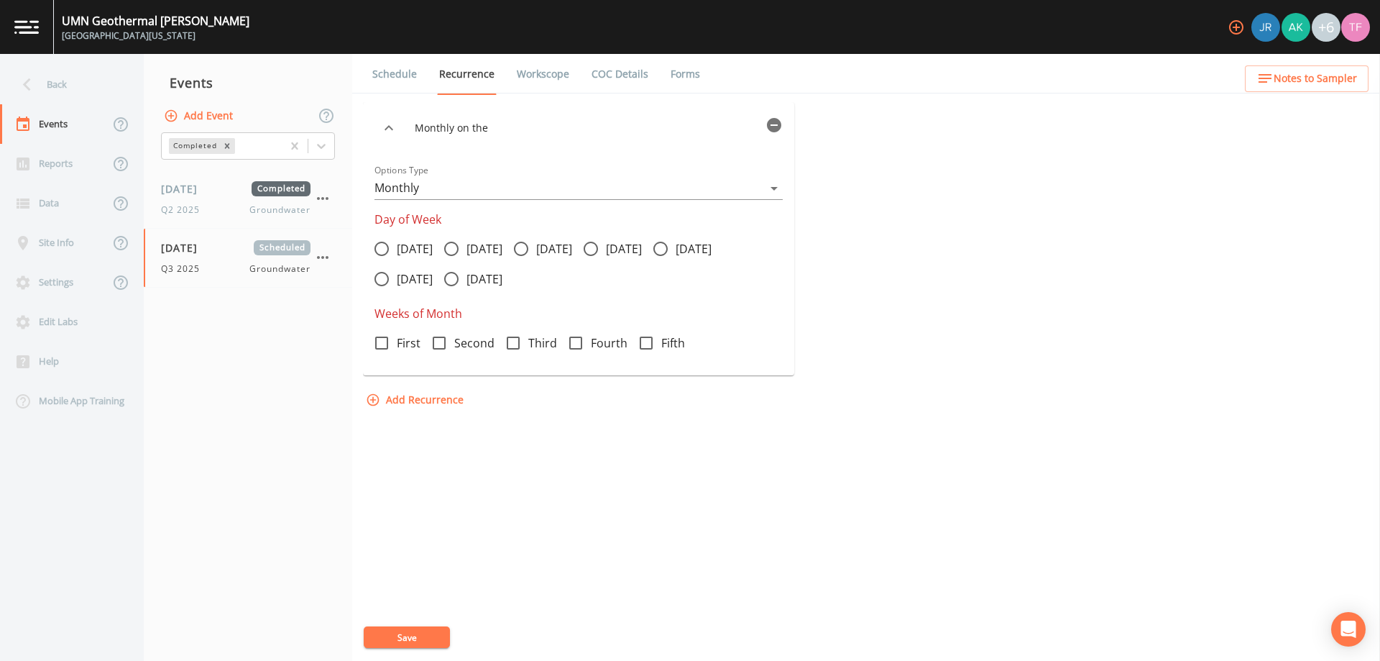
click at [551, 76] on link "Workscope" at bounding box center [543, 74] width 57 height 40
select select "4f082be6-97a7-4f70-a81f-c26a4e896ad7"
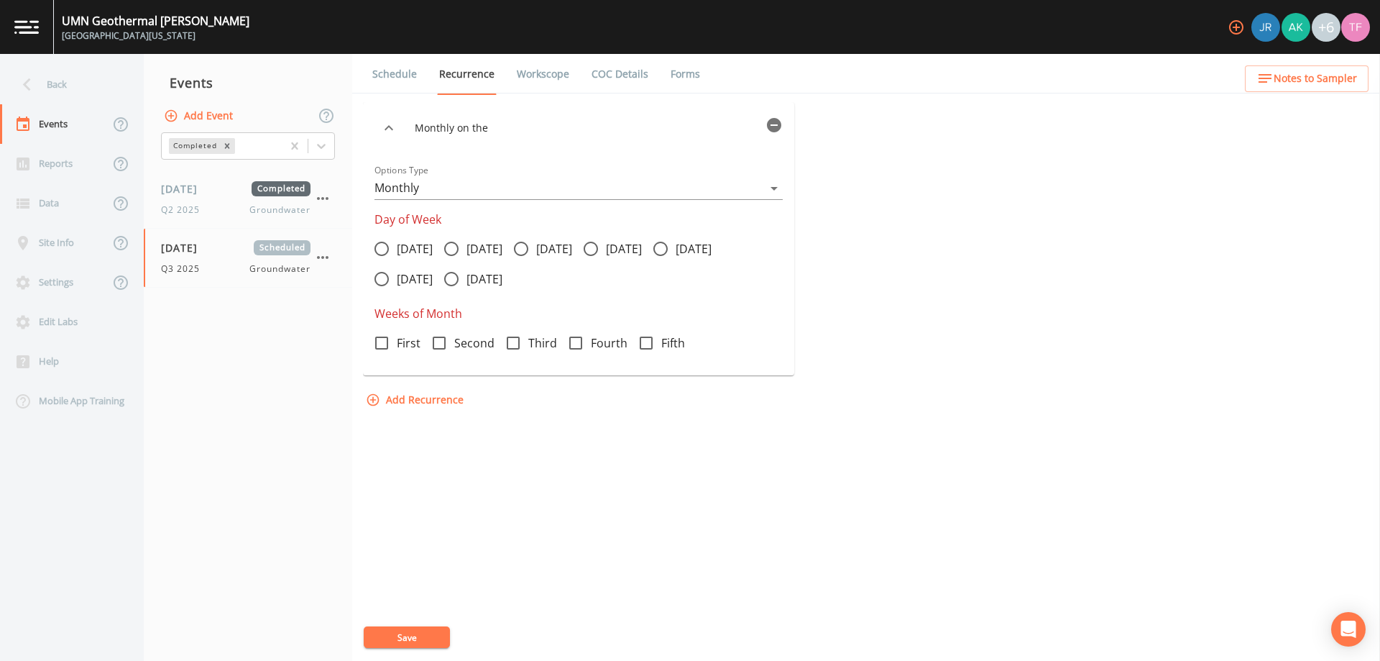
select select "4f082be6-97a7-4f70-a81f-c26a4e896ad7"
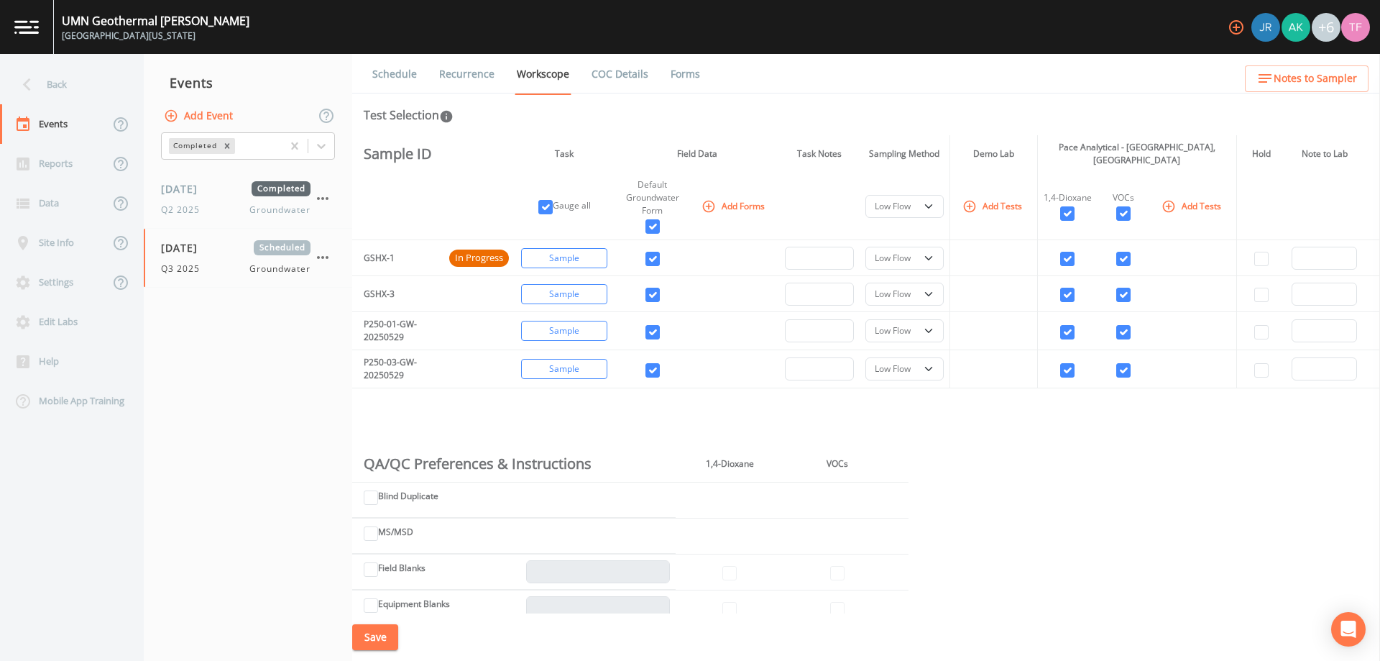
click at [623, 64] on link "COC Details" at bounding box center [619, 74] width 61 height 40
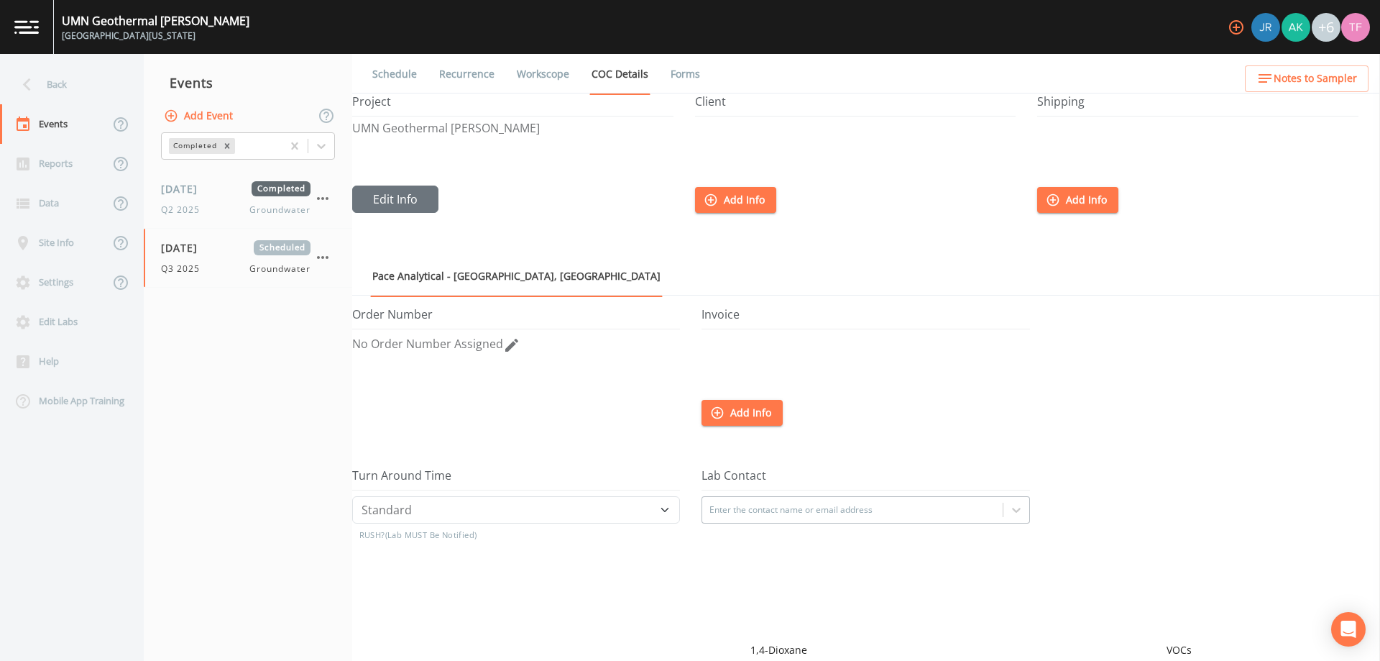
click at [385, 73] on link "Schedule" at bounding box center [394, 74] width 49 height 40
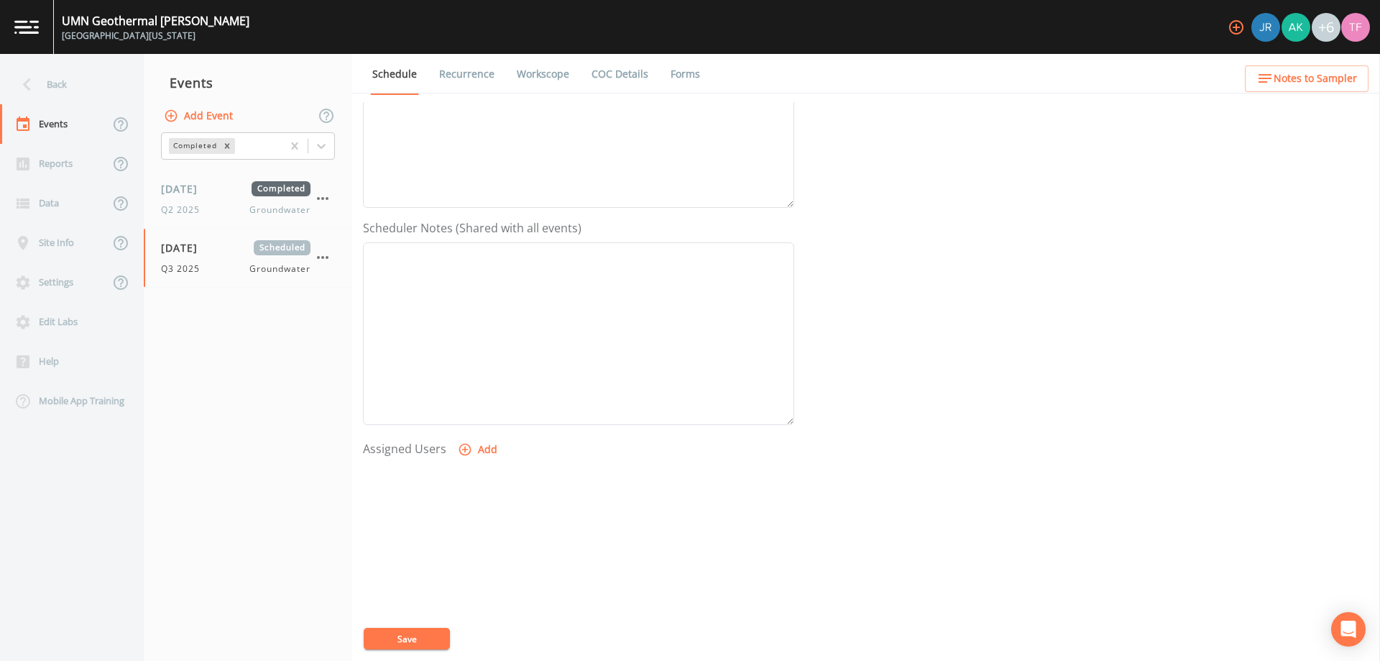
scroll to position [292, 0]
click at [463, 385] on icon "button" at bounding box center [465, 381] width 14 height 14
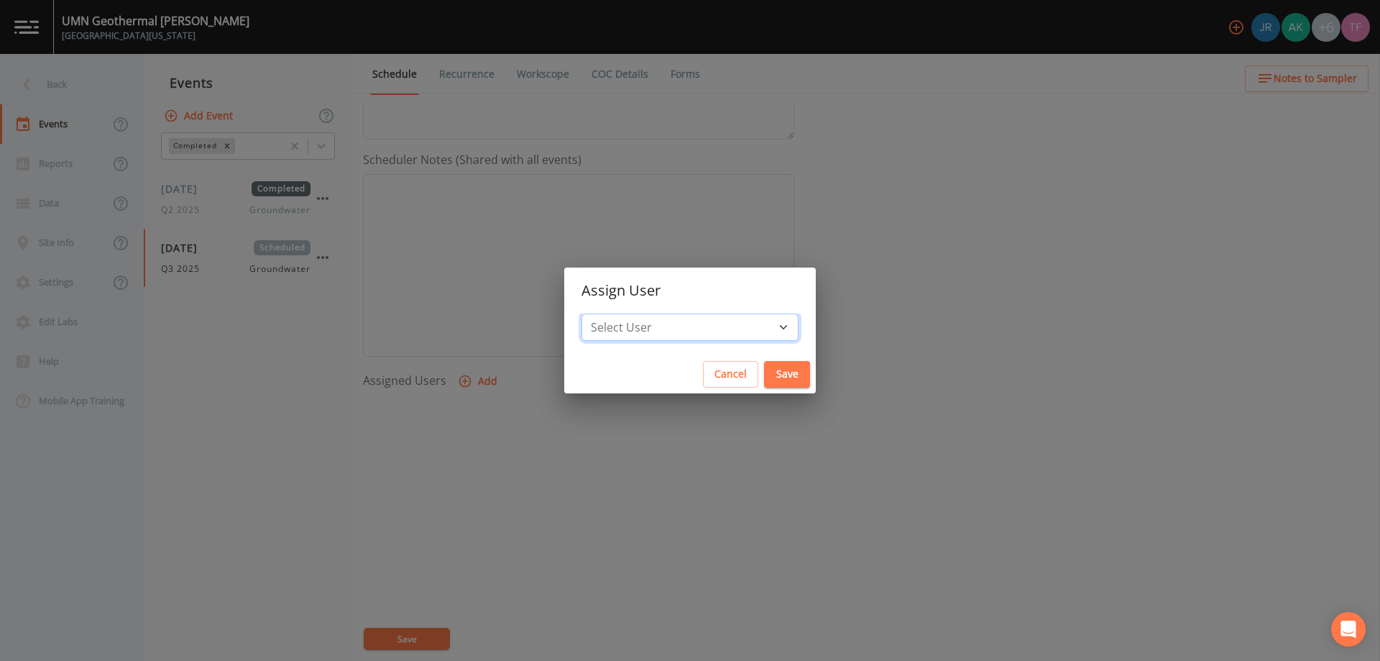
click at [683, 327] on select "Select User [PERSON_NAME] [PERSON_NAME] [PERSON_NAME] [PERSON_NAME] [PERSON_NAM…" at bounding box center [690, 326] width 217 height 27
select select "886e33b1-0d06-446e-82c9-4dccc31a895b"
click at [625, 313] on select "Select User [PERSON_NAME] [PERSON_NAME] [PERSON_NAME] [PERSON_NAME] [PERSON_NAM…" at bounding box center [690, 326] width 217 height 27
click at [764, 373] on button "Save" at bounding box center [787, 374] width 46 height 27
select select
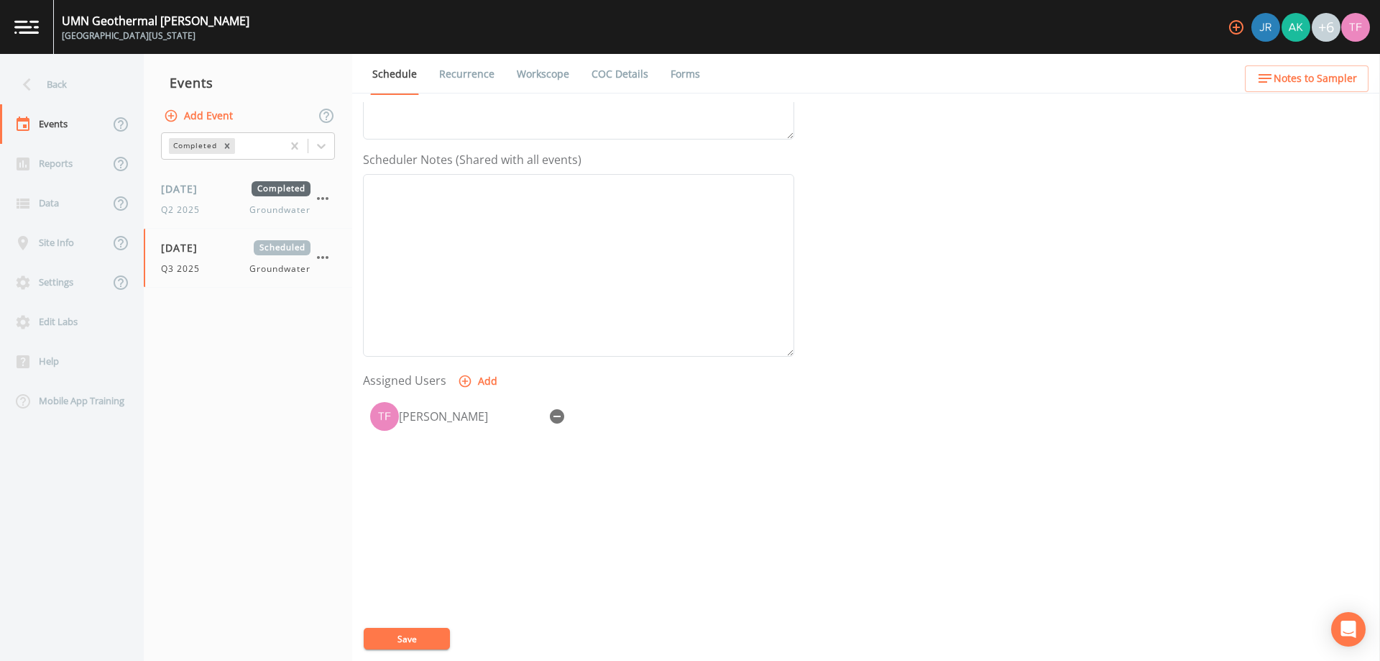
click at [422, 633] on button "Save" at bounding box center [407, 639] width 86 height 22
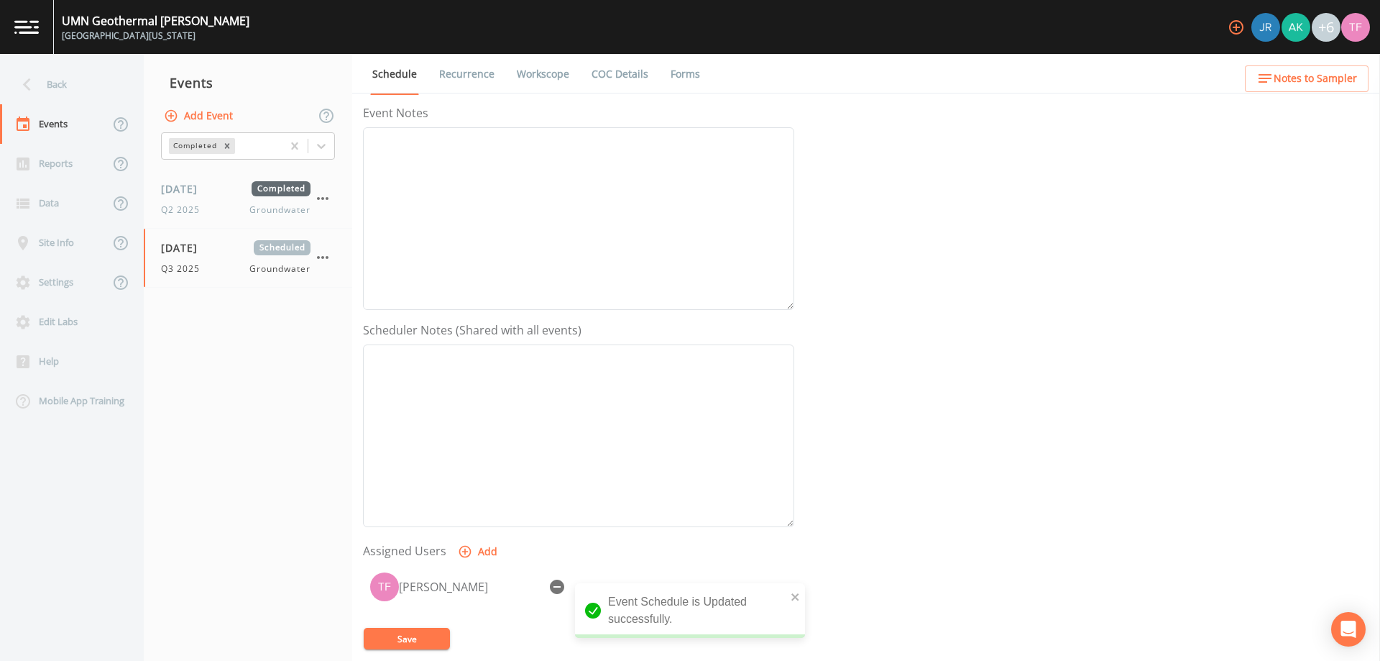
scroll to position [0, 0]
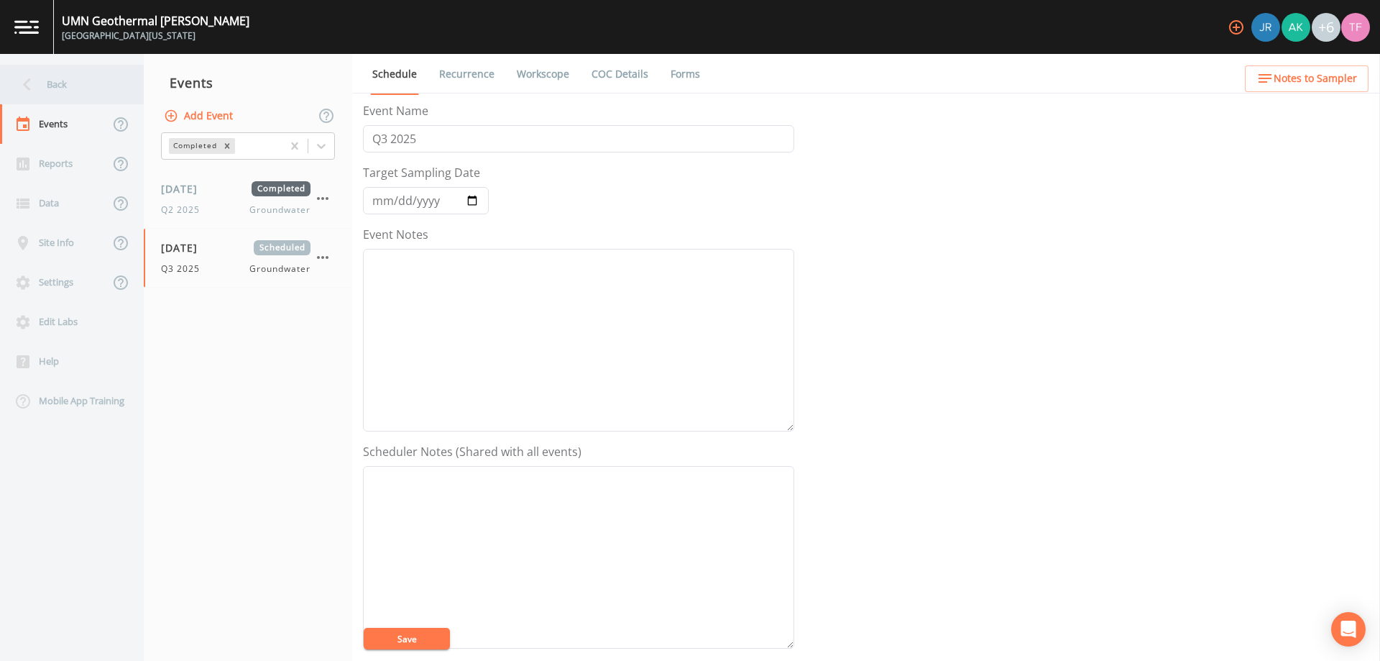
click at [46, 86] on div "Back" at bounding box center [64, 85] width 129 height 40
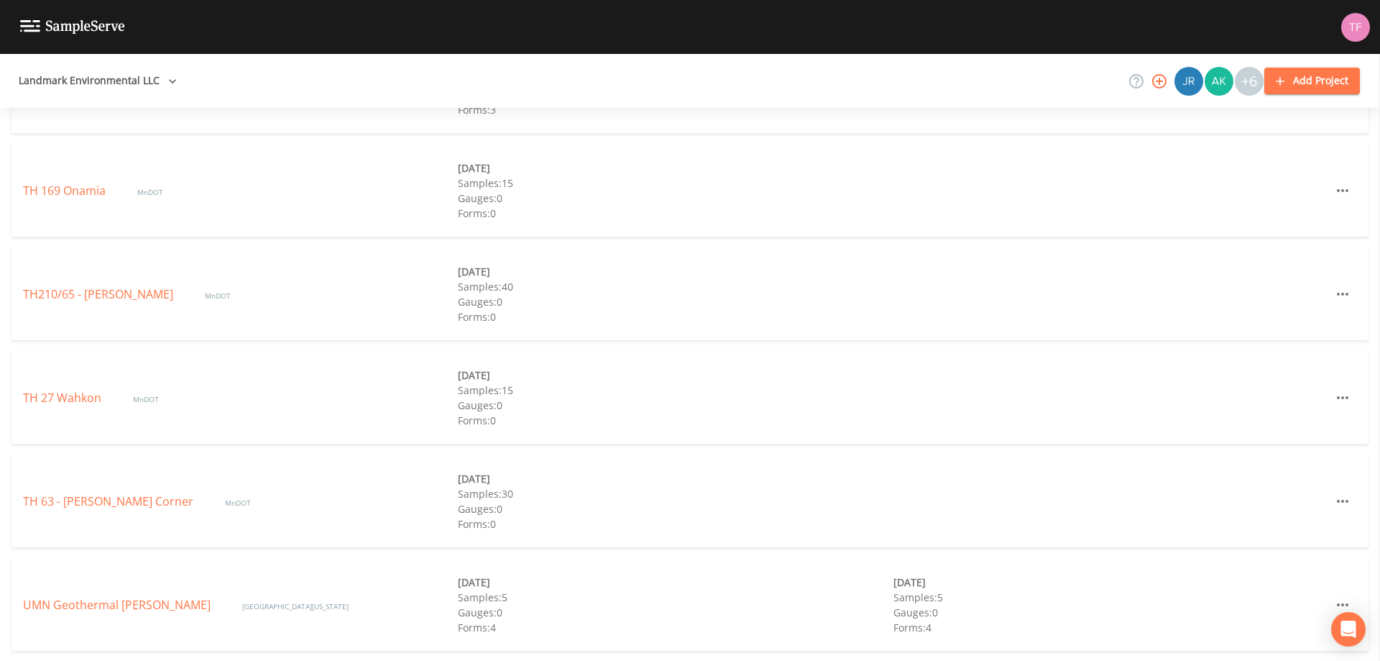
scroll to position [756, 0]
click at [115, 610] on link "UMN Geothermal [PERSON_NAME]" at bounding box center [118, 603] width 190 height 16
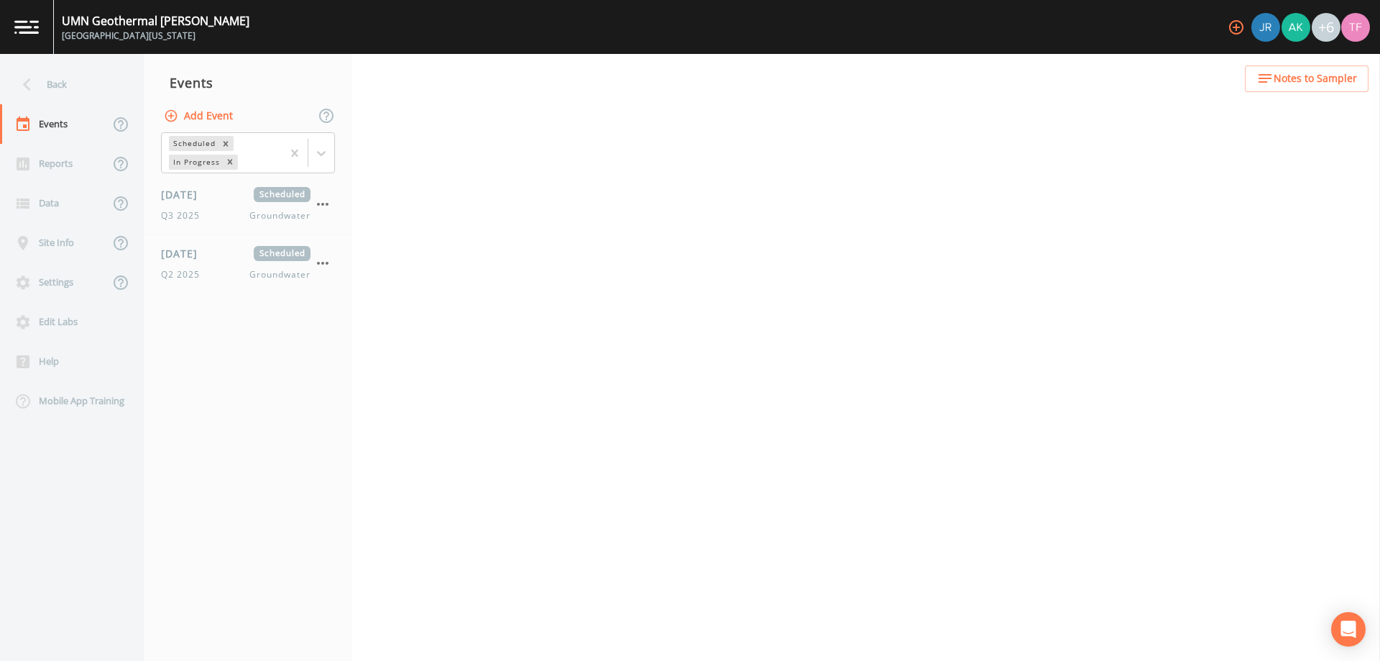
select select "4f082be6-97a7-4f70-a81f-c26a4e896ad7"
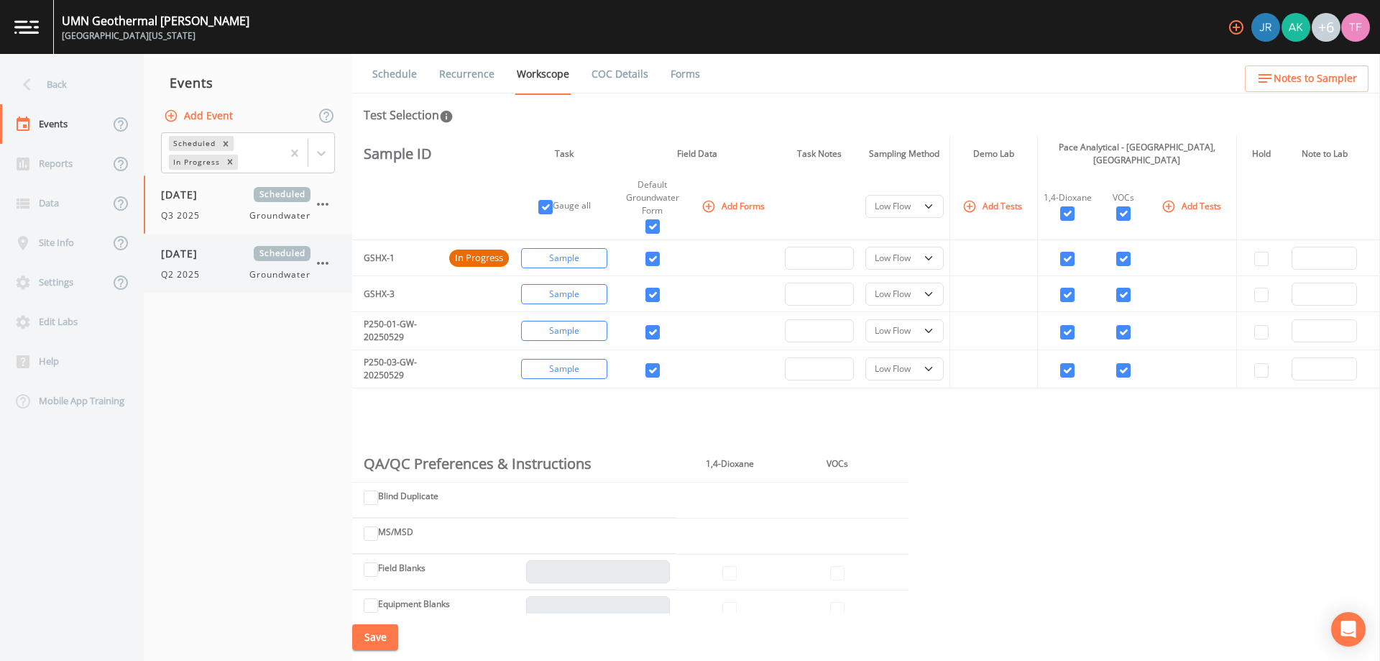
click at [218, 273] on div "Q2 2025 Groundwater" at bounding box center [236, 274] width 150 height 13
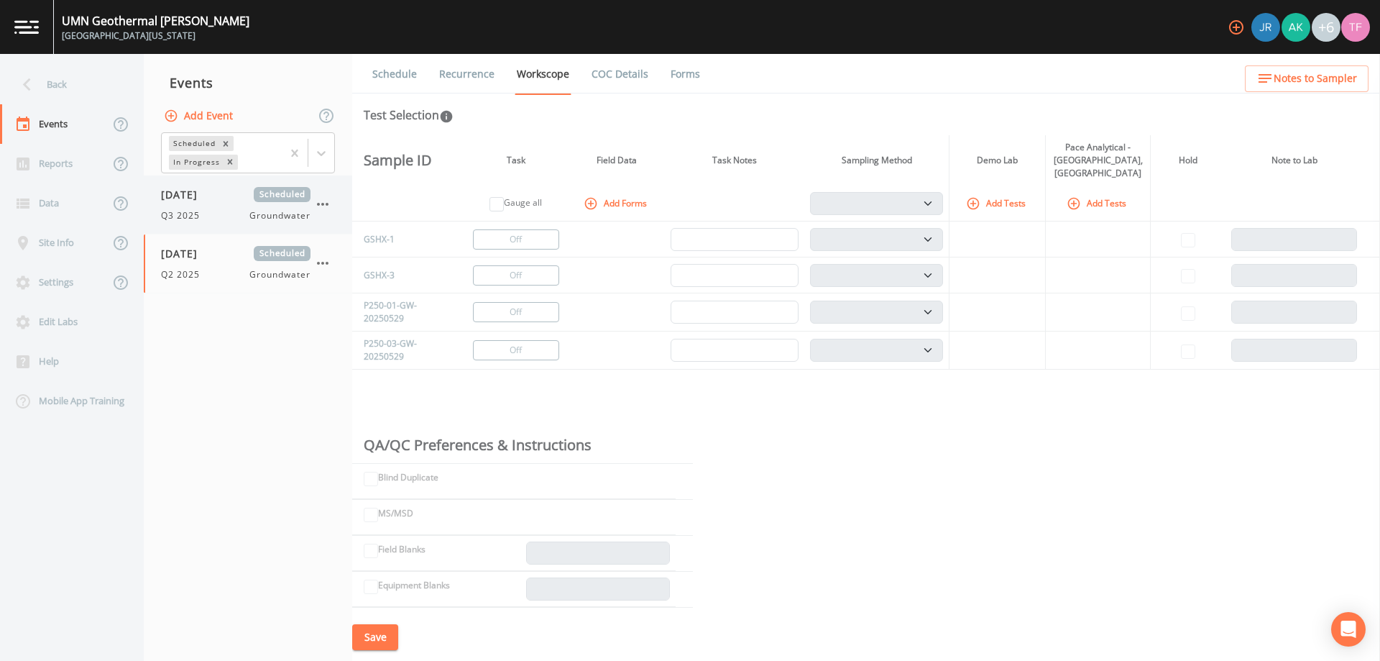
click at [213, 206] on div "[DATE] Scheduled Q3 2025 Groundwater" at bounding box center [236, 204] width 150 height 35
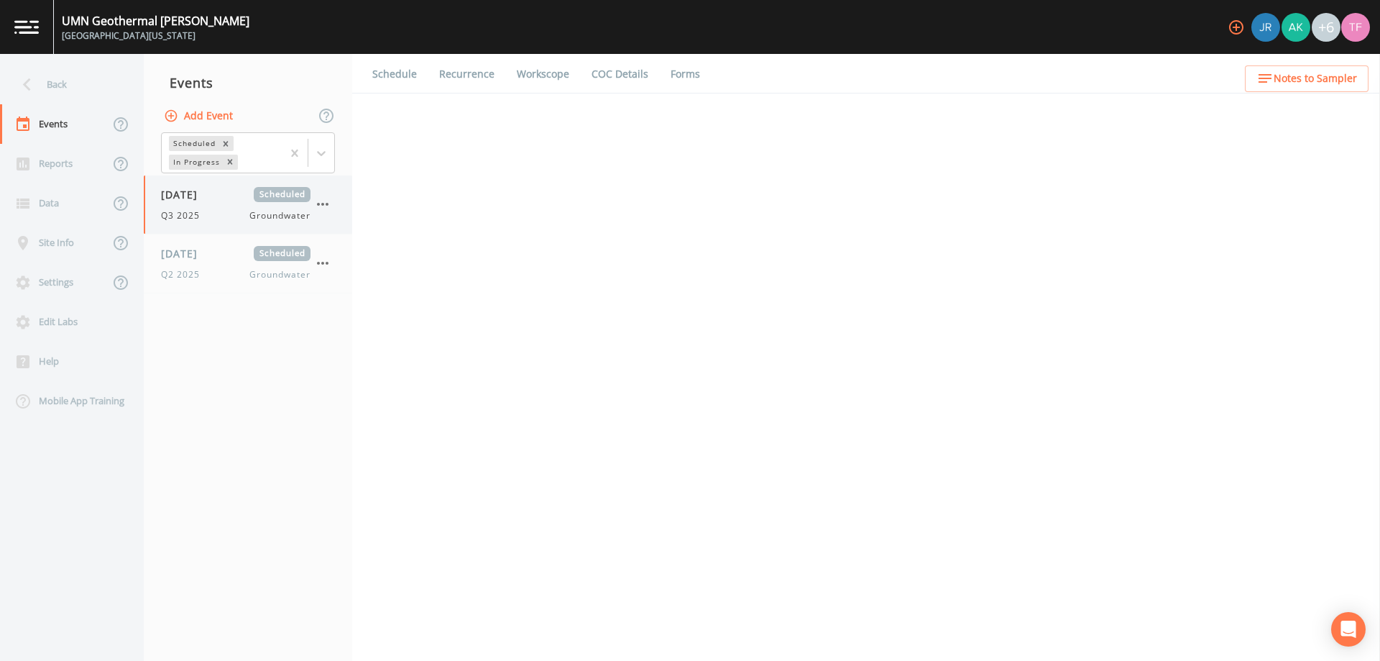
select select "4f082be6-97a7-4f70-a81f-c26a4e896ad7"
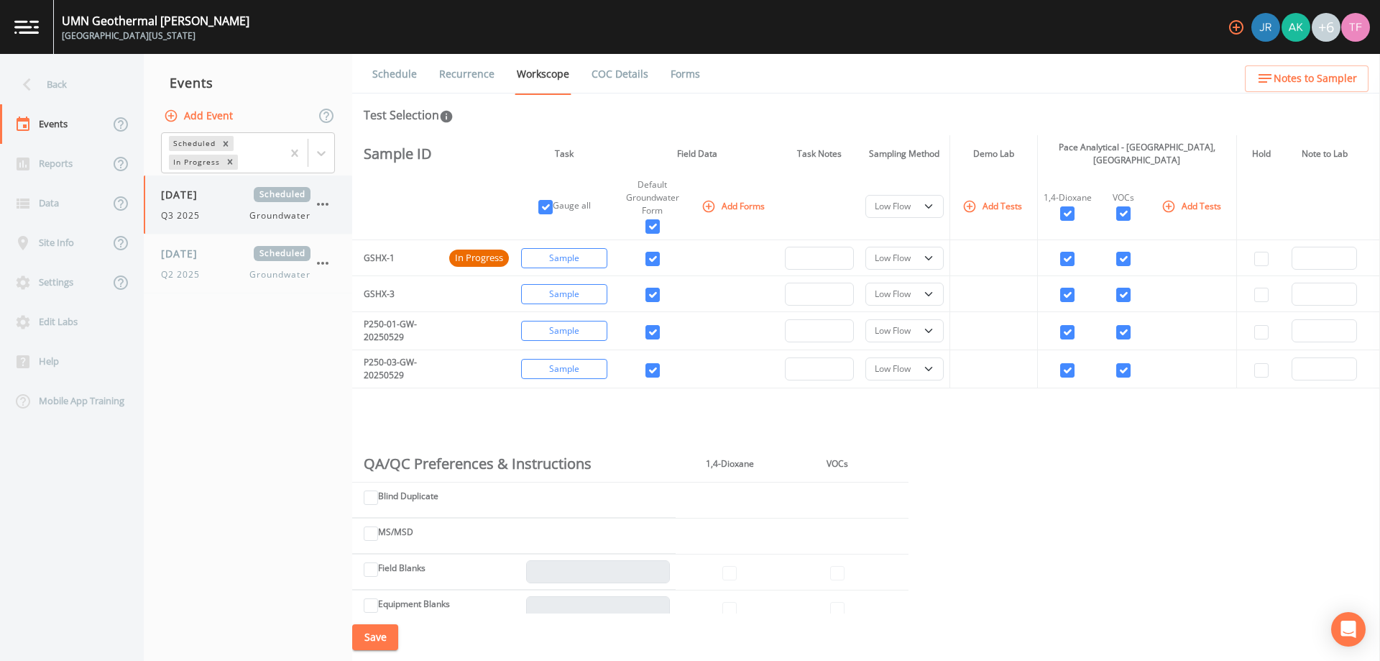
click at [208, 204] on div "[DATE] Scheduled Q3 2025 Groundwater" at bounding box center [236, 204] width 150 height 35
select select "4f082be6-97a7-4f70-a81f-c26a4e896ad7"
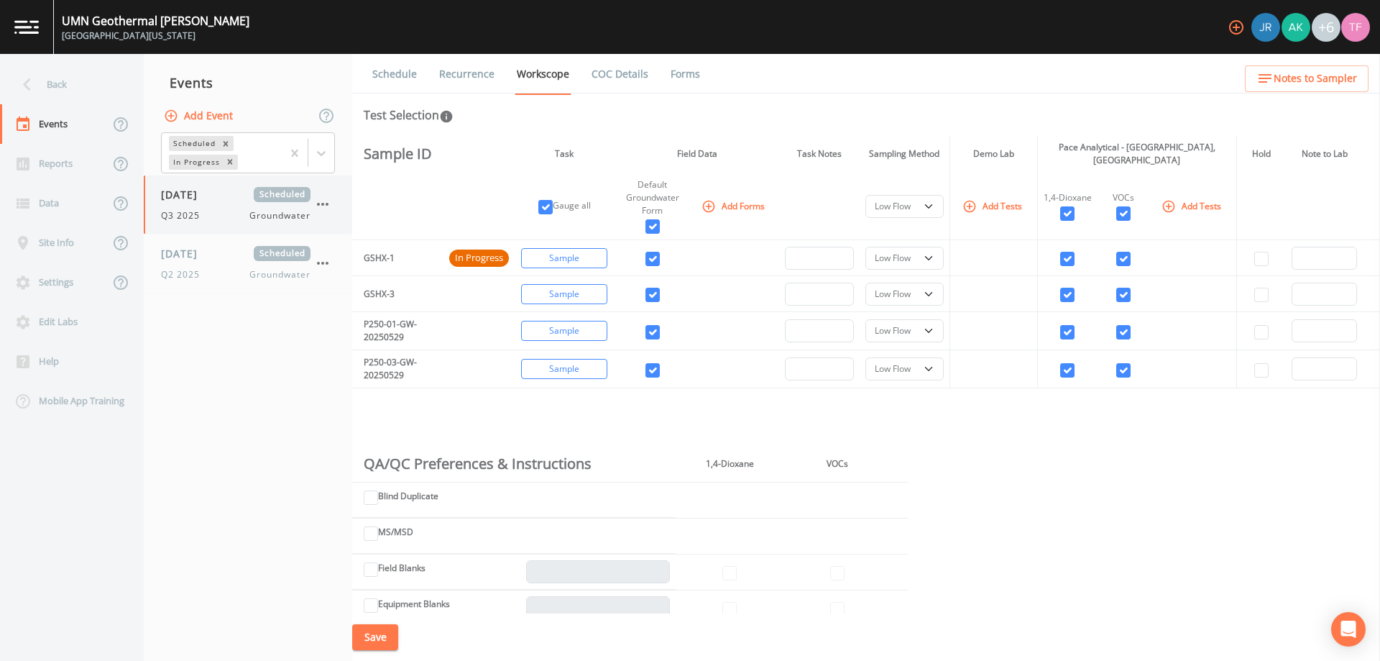
select select "4f082be6-97a7-4f70-a81f-c26a4e896ad7"
click at [229, 243] on div "[DATE] Scheduled Q2 2025 Groundwater" at bounding box center [248, 263] width 208 height 58
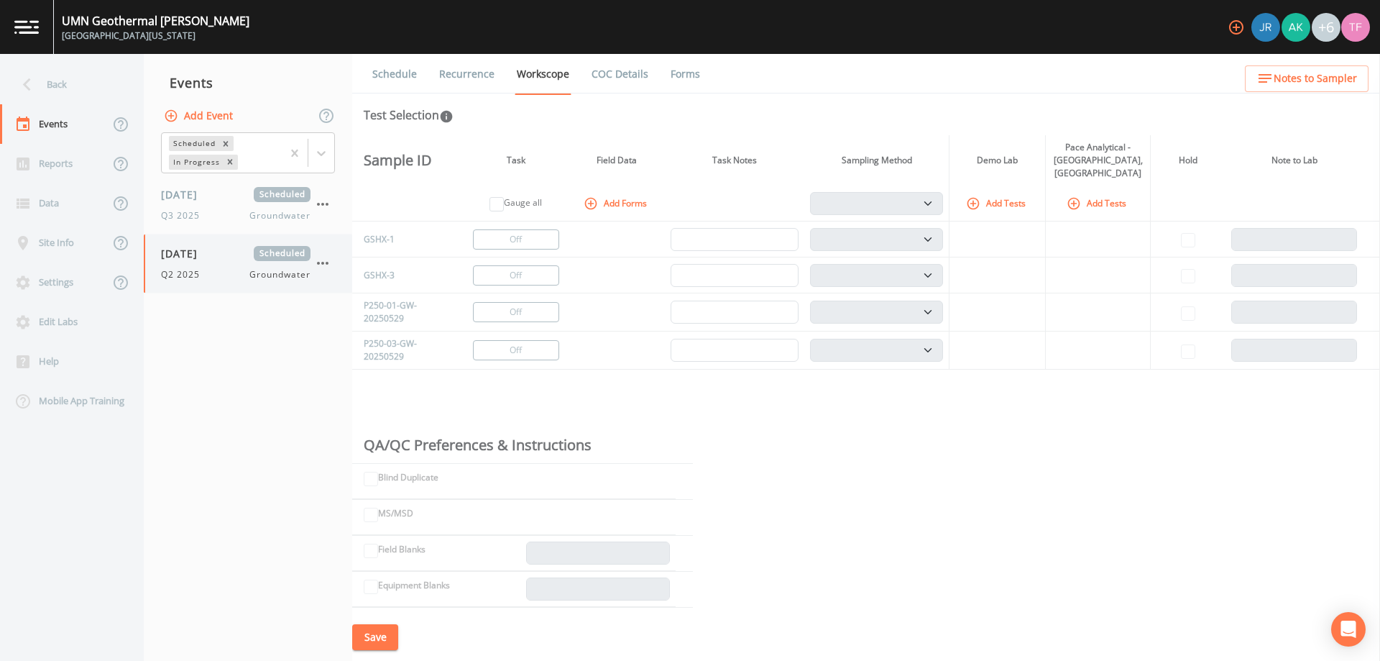
click at [320, 265] on icon "button" at bounding box center [322, 262] width 17 height 17
click at [341, 344] on div at bounding box center [335, 347] width 26 height 14
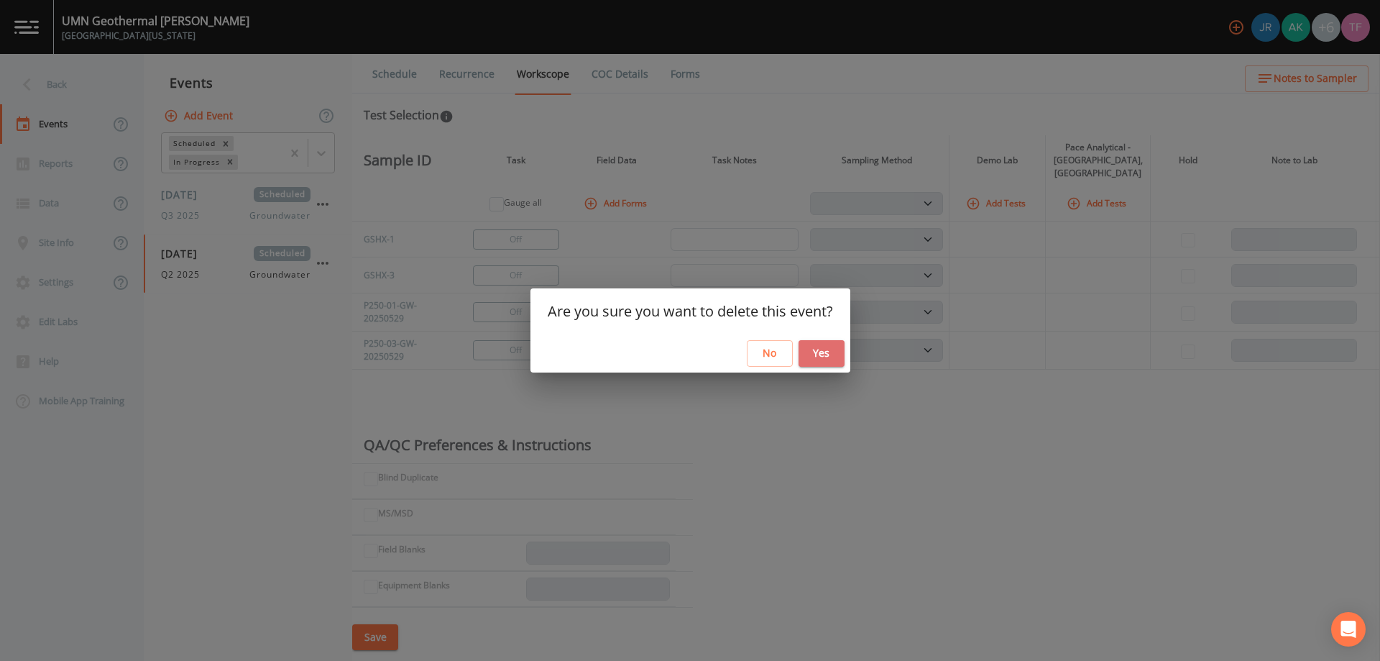
click at [818, 350] on button "Yes" at bounding box center [822, 353] width 46 height 27
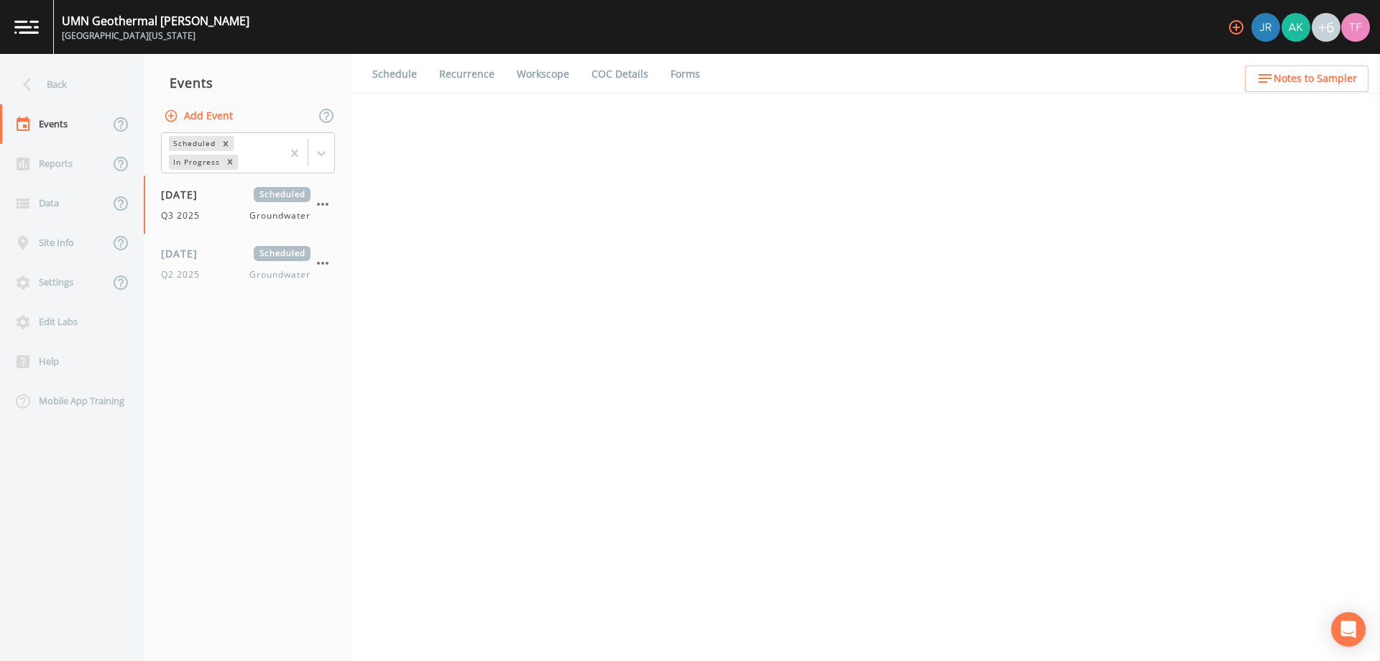
select select "4f082be6-97a7-4f70-a81f-c26a4e896ad7"
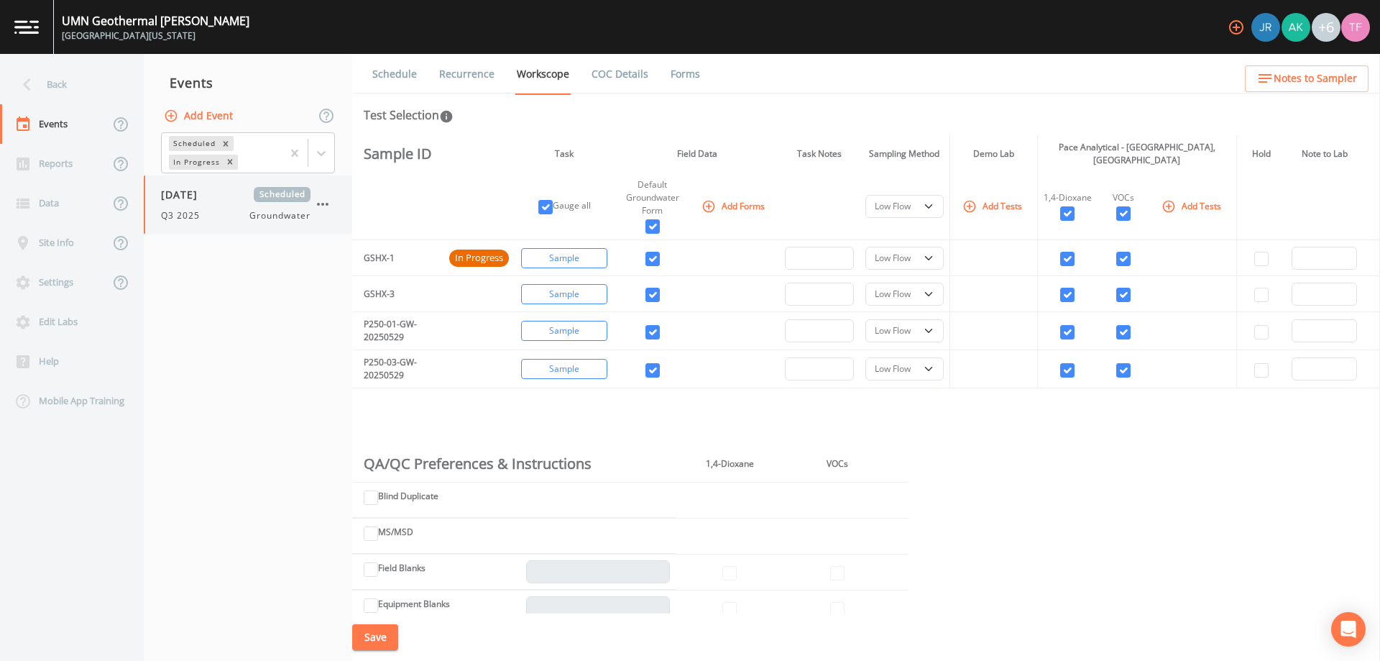
click at [229, 220] on div "Q3 2025 Groundwater" at bounding box center [236, 215] width 150 height 13
select select "4f082be6-97a7-4f70-a81f-c26a4e896ad7"
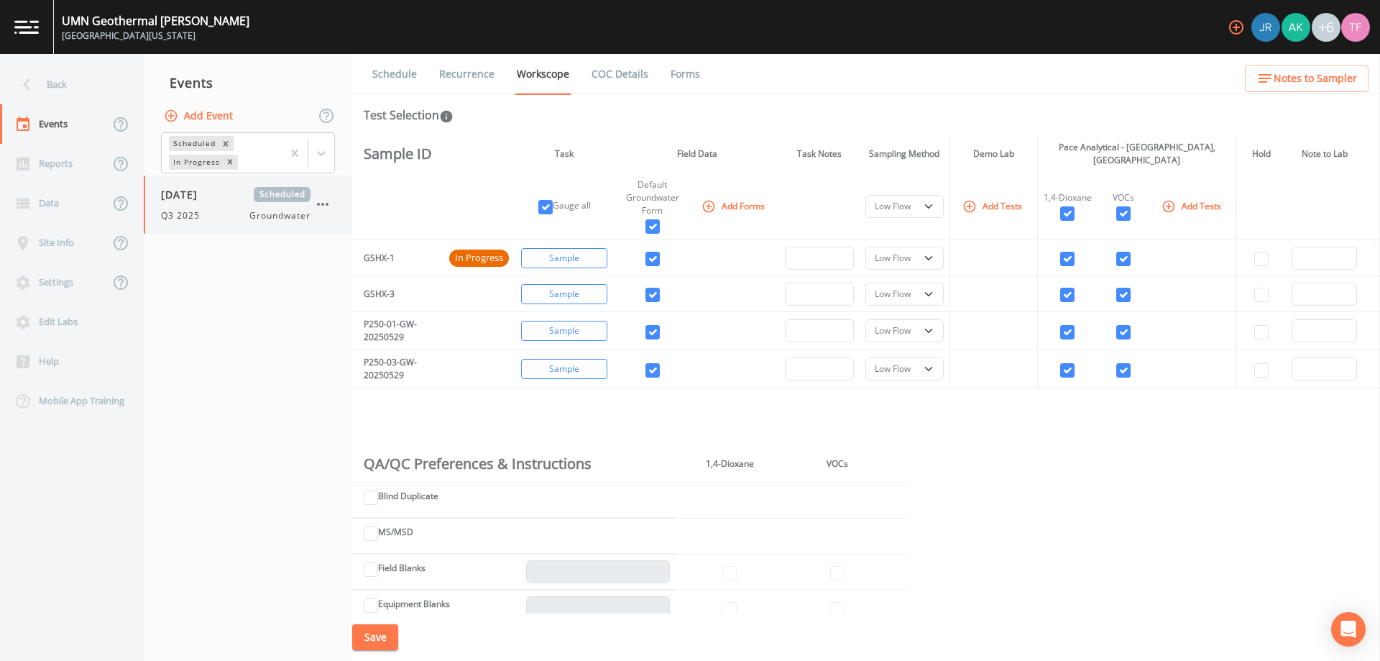
select select "4f082be6-97a7-4f70-a81f-c26a4e896ad7"
click at [58, 245] on div "Site Info" at bounding box center [54, 243] width 109 height 40
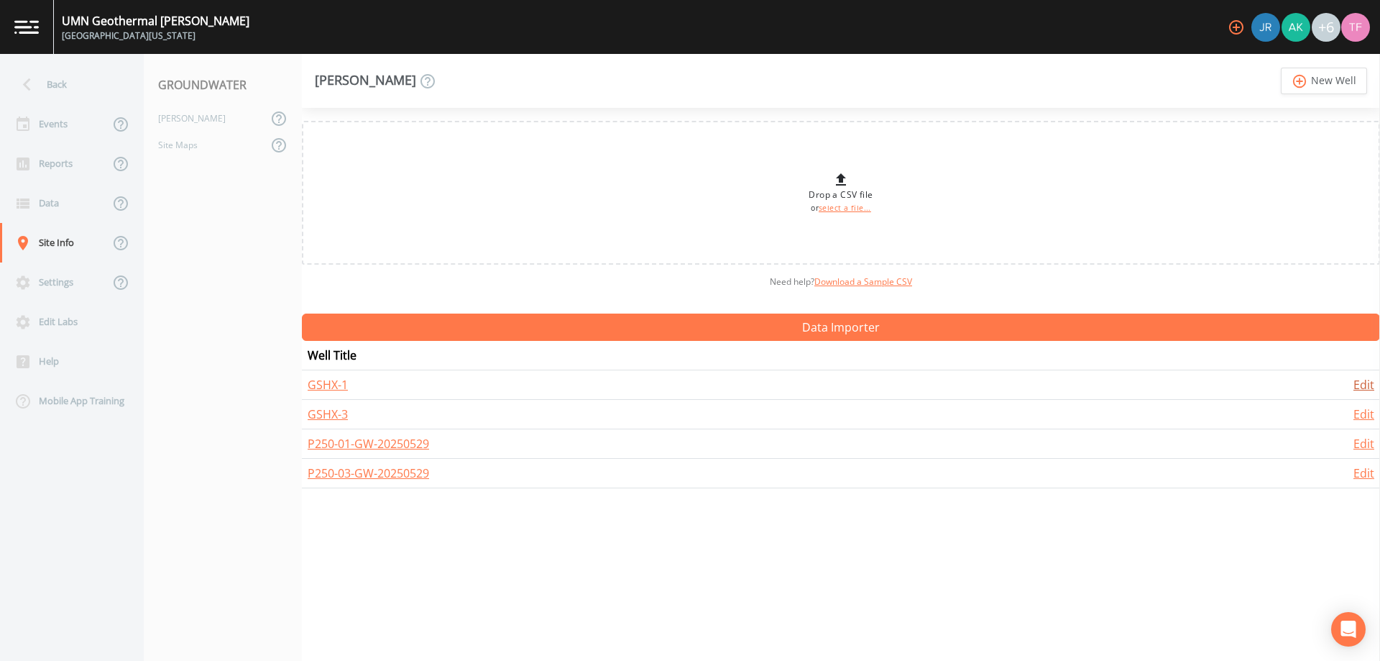
click at [1354, 378] on link "Edit" at bounding box center [1364, 385] width 21 height 16
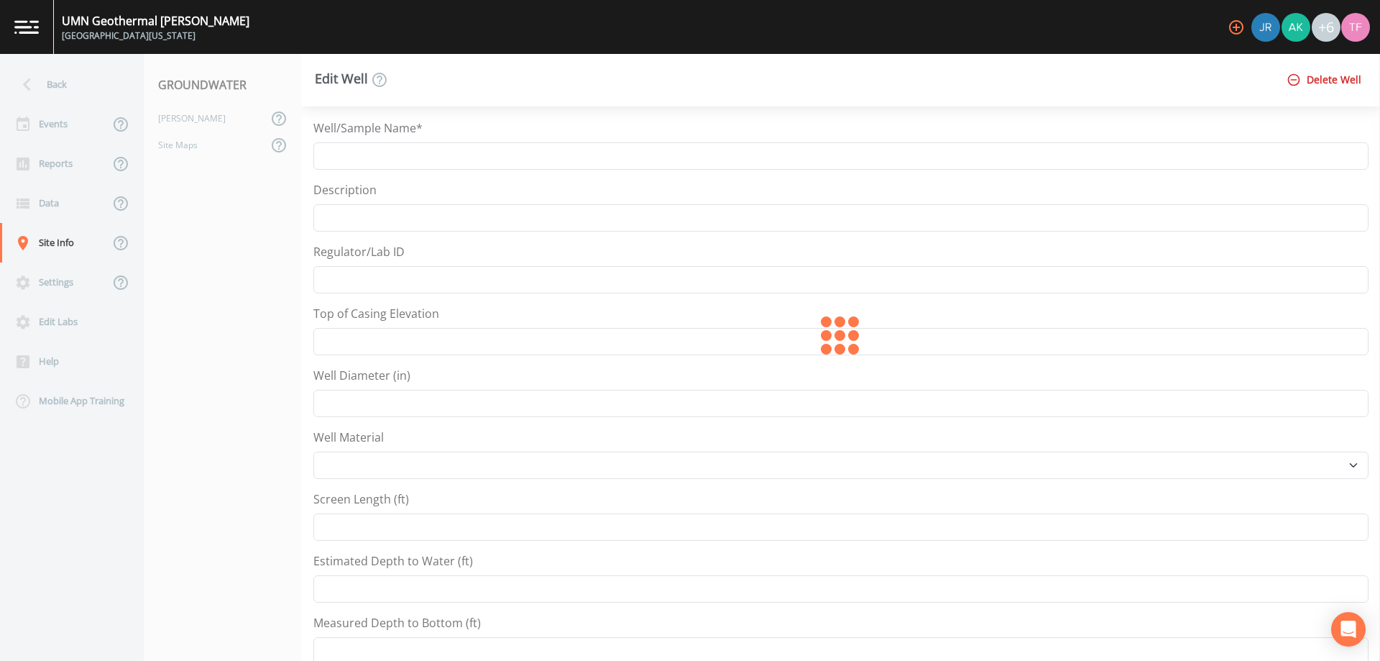
type input "GSHX-1"
type input "44.987335019231516"
type input "-93.2123730316451"
select select "Other"
click at [1347, 77] on button "Delete Well" at bounding box center [1325, 80] width 83 height 27
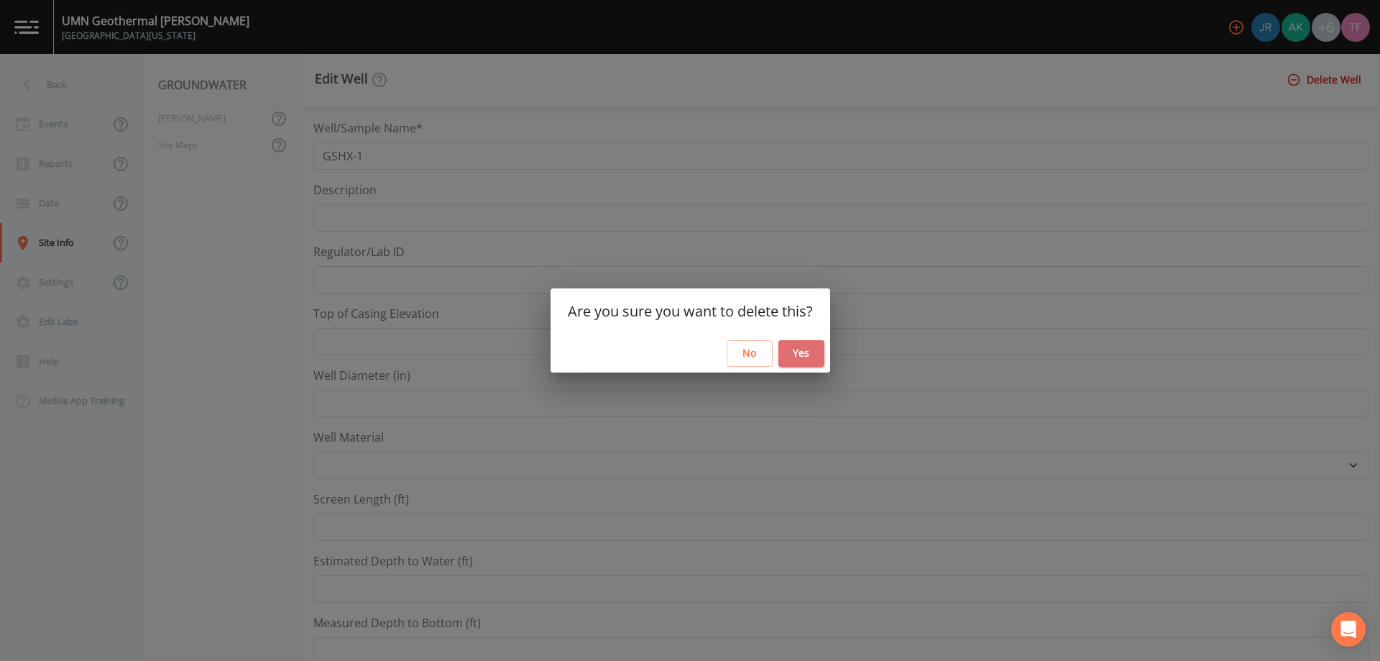
click at [810, 349] on button "Yes" at bounding box center [801, 353] width 46 height 27
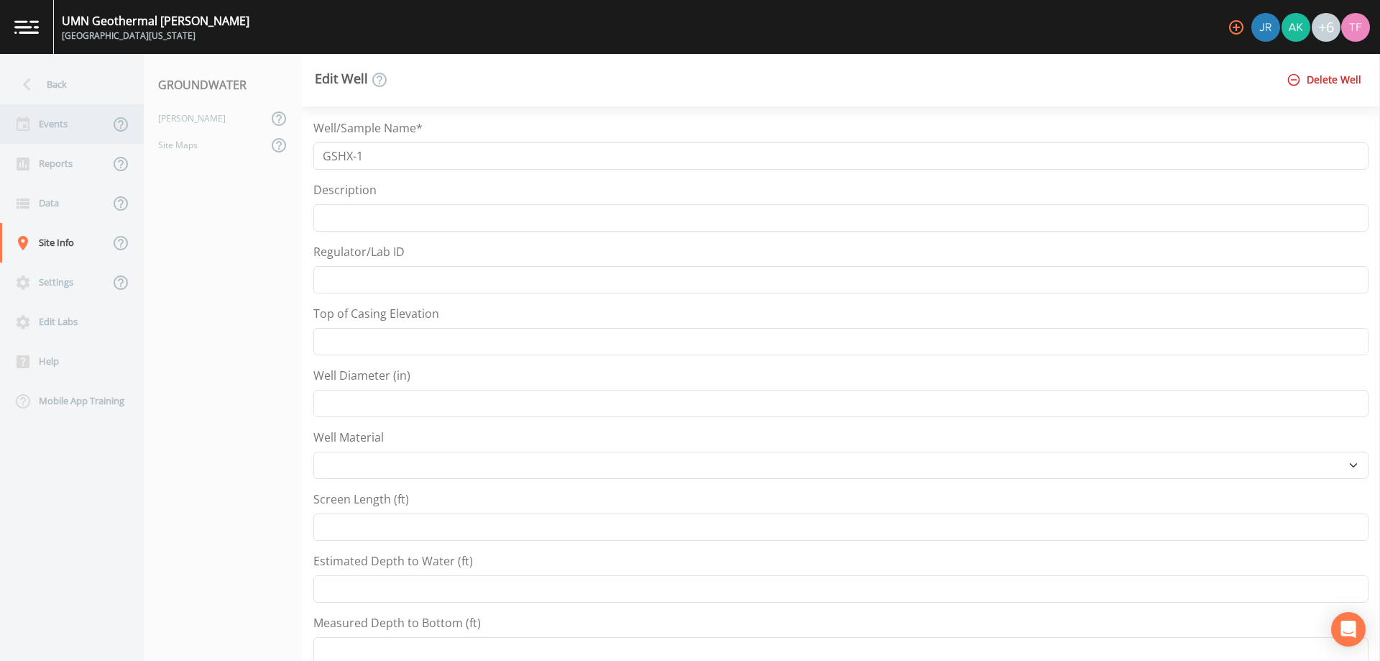
click at [79, 126] on div "Events" at bounding box center [54, 124] width 109 height 40
select select "4f082be6-97a7-4f70-a81f-c26a4e896ad7"
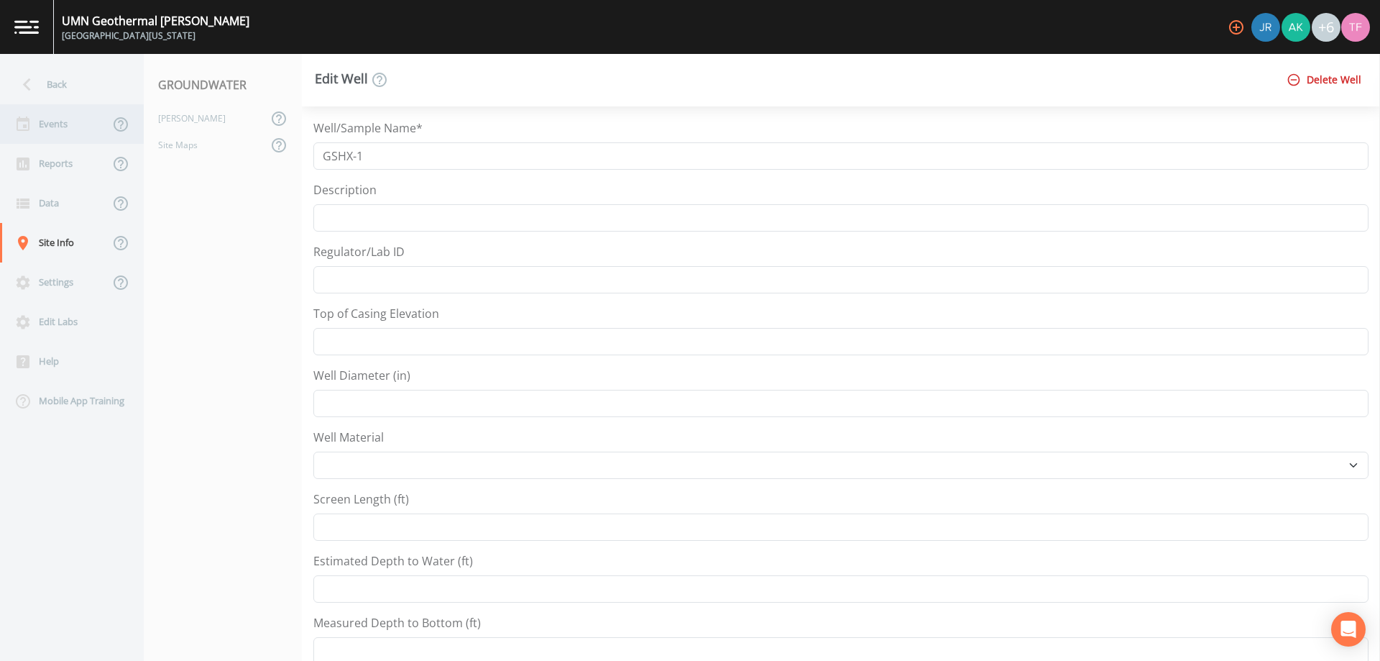
select select "4f082be6-97a7-4f70-a81f-c26a4e896ad7"
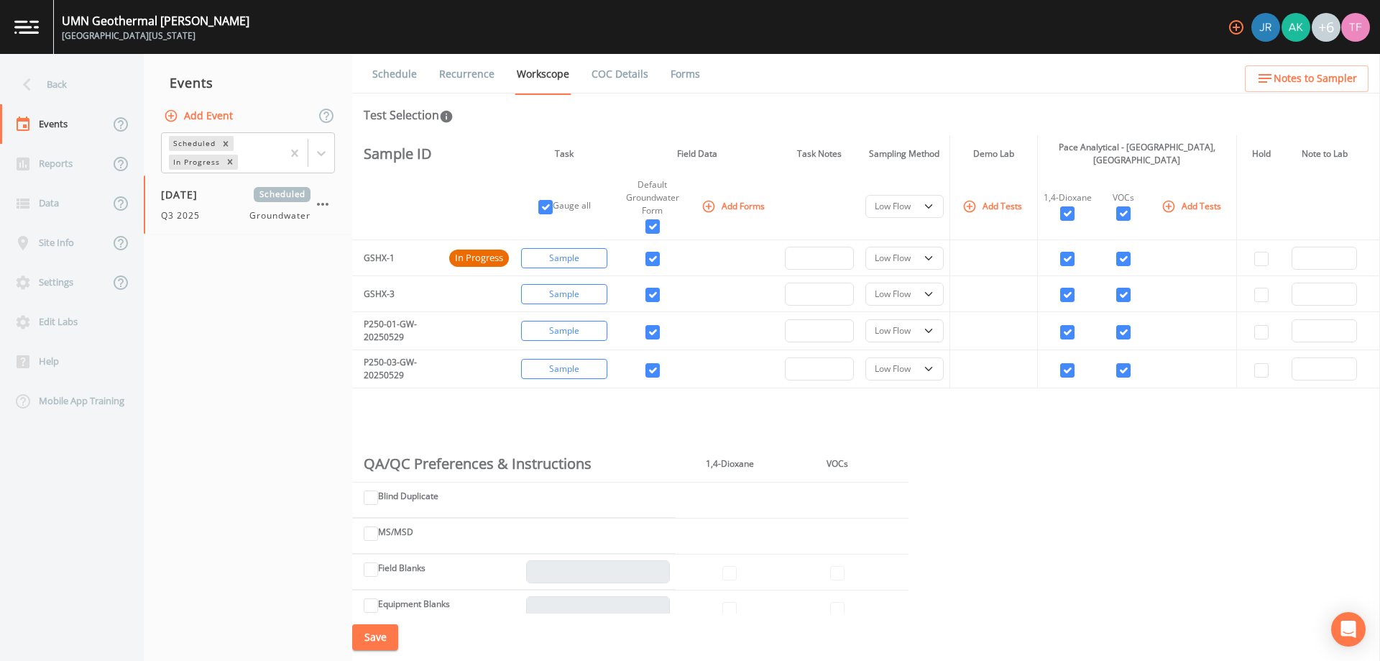
click at [389, 638] on button "Save" at bounding box center [375, 637] width 46 height 27
click at [361, 638] on button "Save" at bounding box center [375, 637] width 46 height 27
click at [454, 71] on link "Recurrence" at bounding box center [467, 74] width 60 height 40
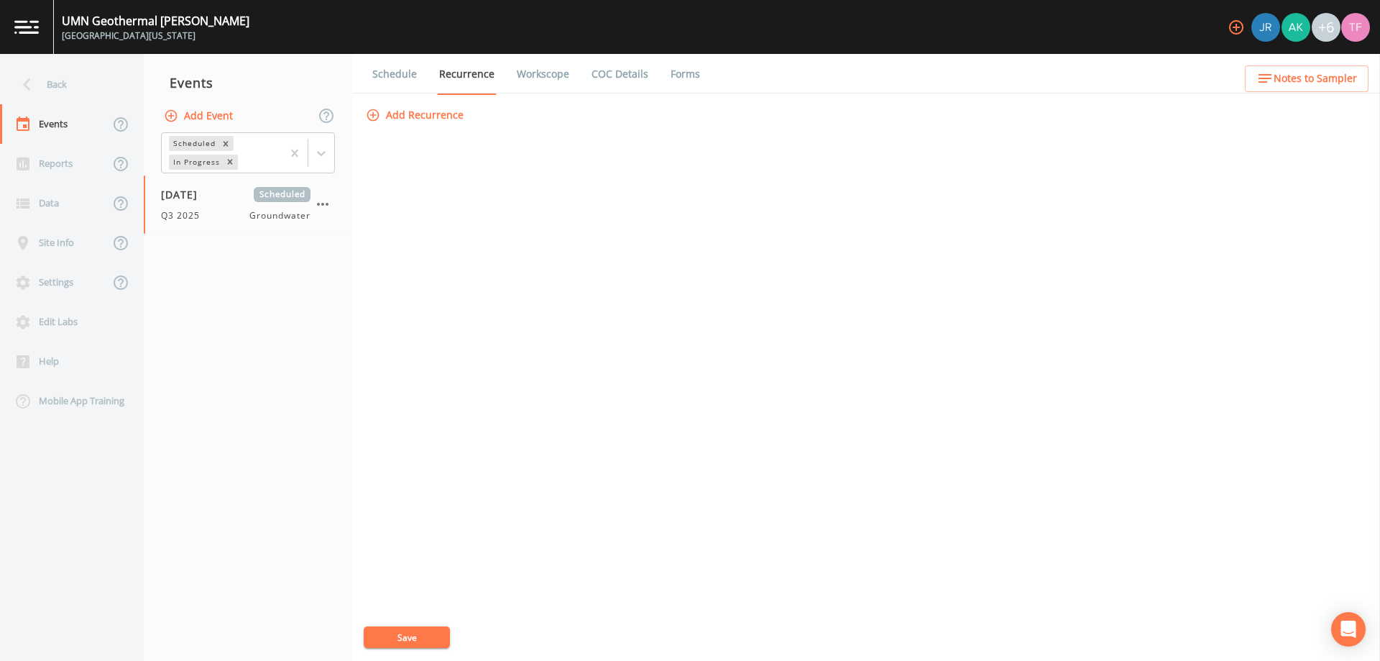
click at [396, 69] on link "Schedule" at bounding box center [394, 74] width 49 height 40
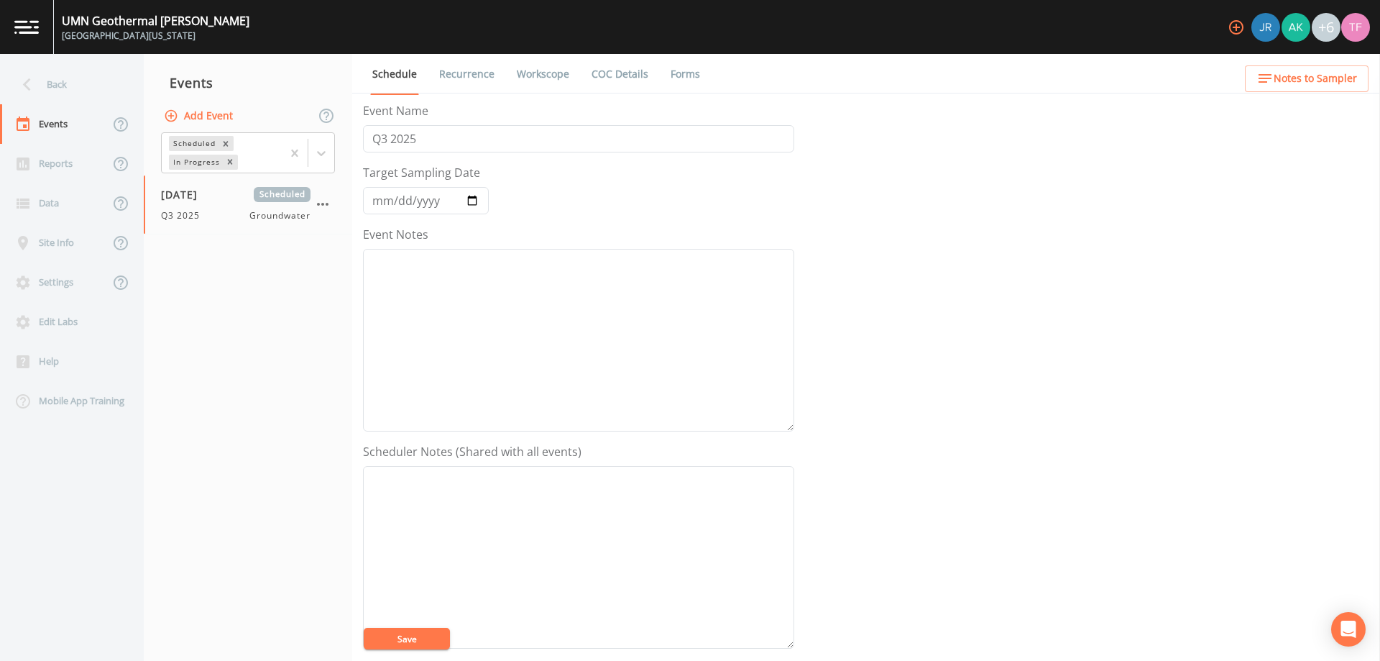
click at [410, 638] on button "Save" at bounding box center [407, 639] width 86 height 22
